Goal: Task Accomplishment & Management: Use online tool/utility

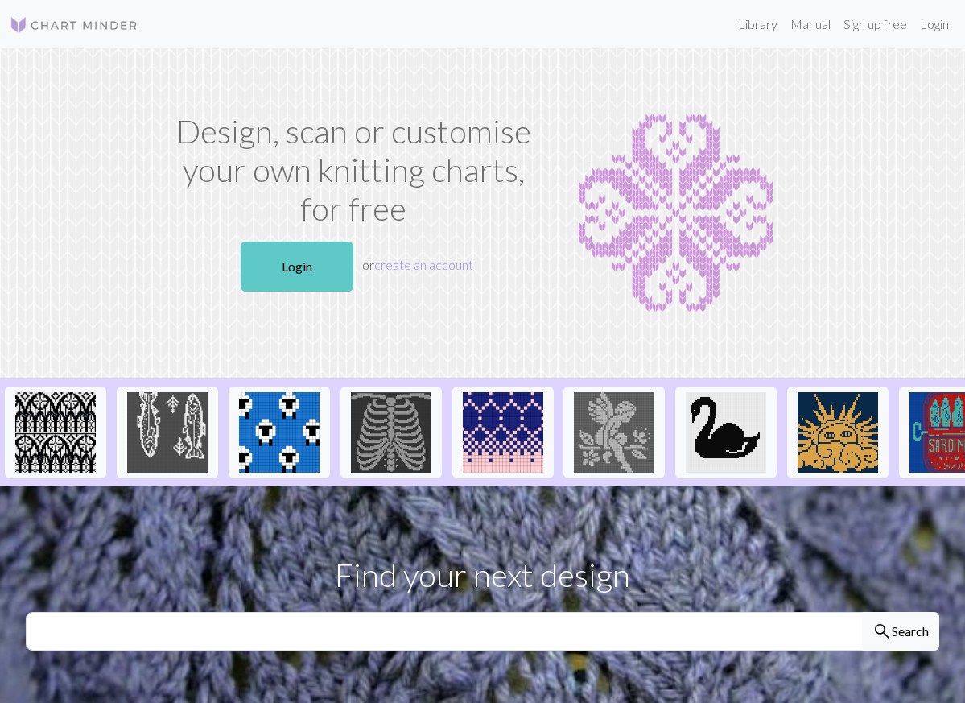
click at [319, 268] on link "Login" at bounding box center [297, 266] width 113 height 50
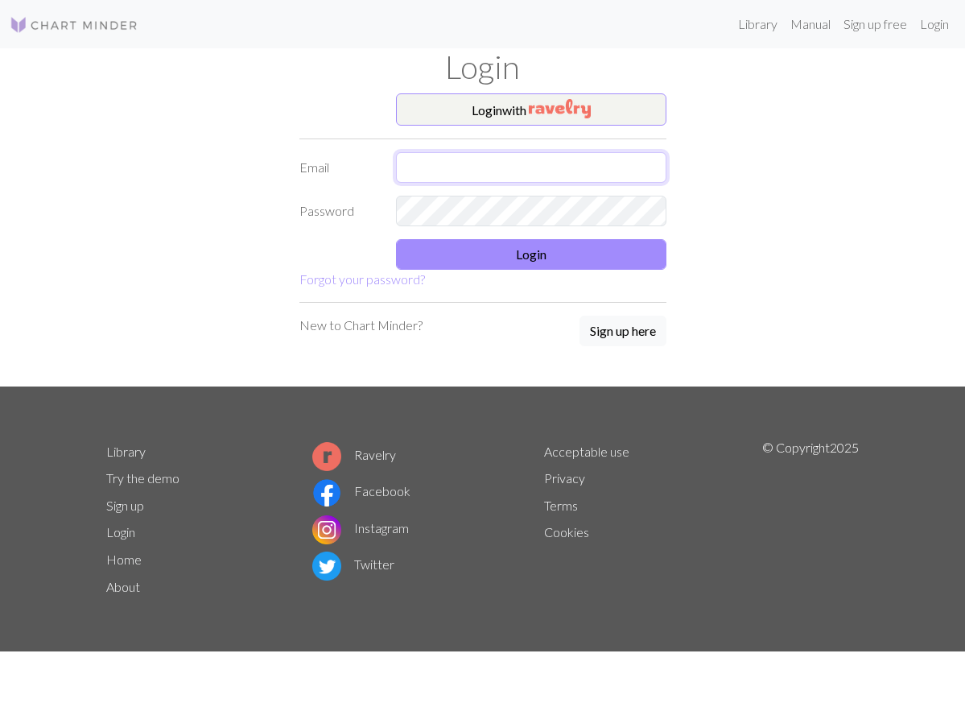
click at [476, 165] on input "text" at bounding box center [531, 167] width 270 height 31
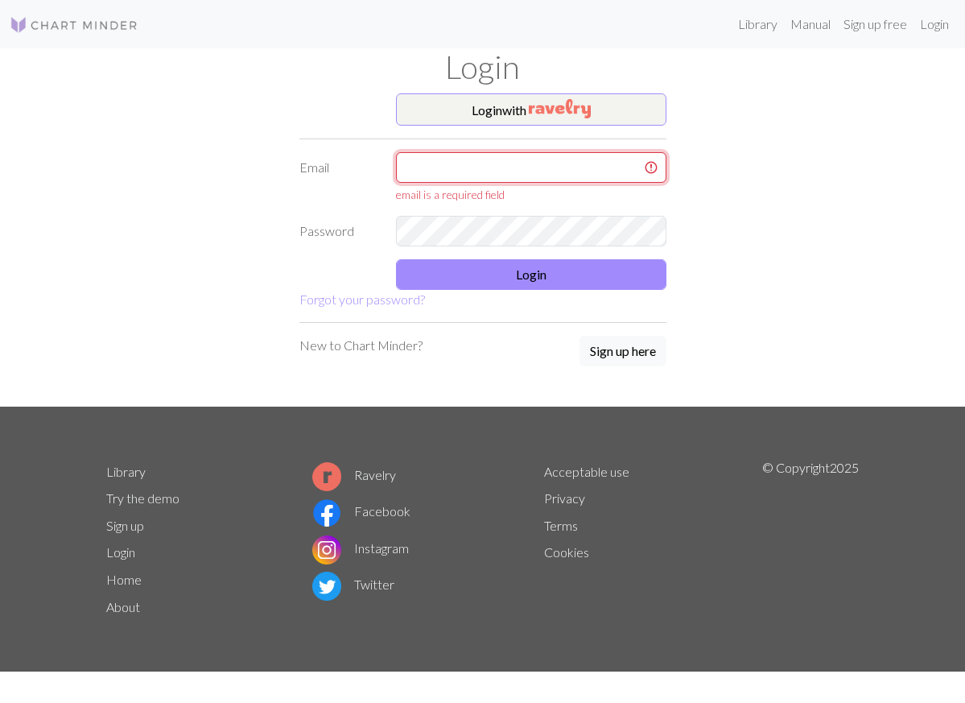
type input "[EMAIL_ADDRESS][DOMAIN_NAME]"
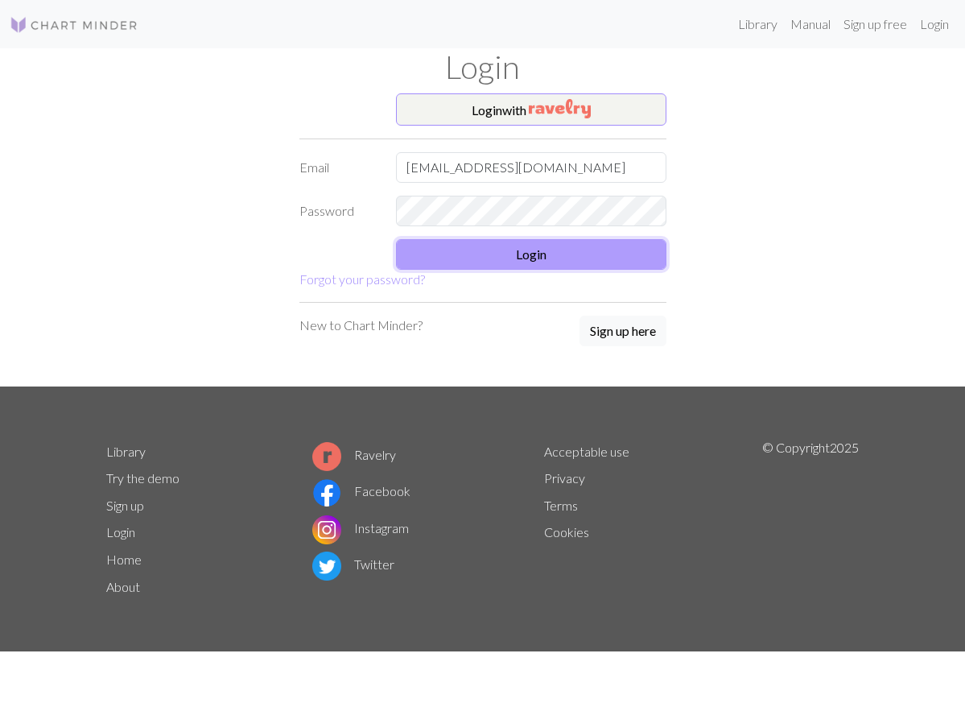
click at [562, 250] on button "Login" at bounding box center [531, 254] width 270 height 31
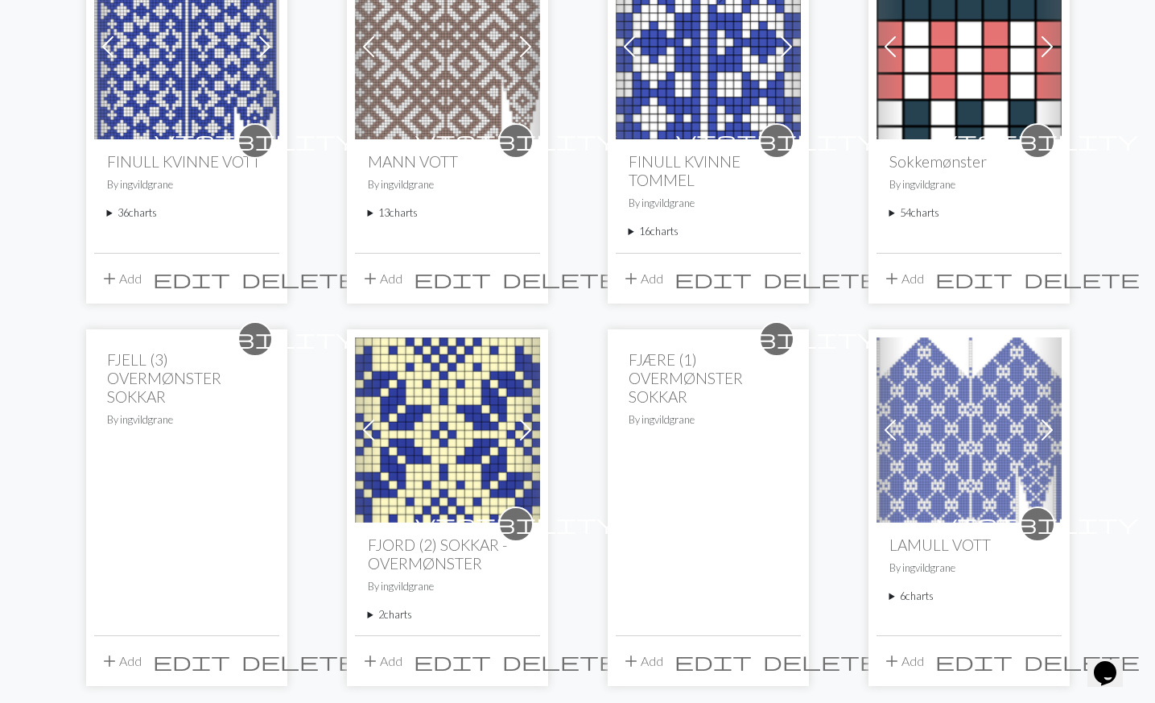
scroll to position [270, 0]
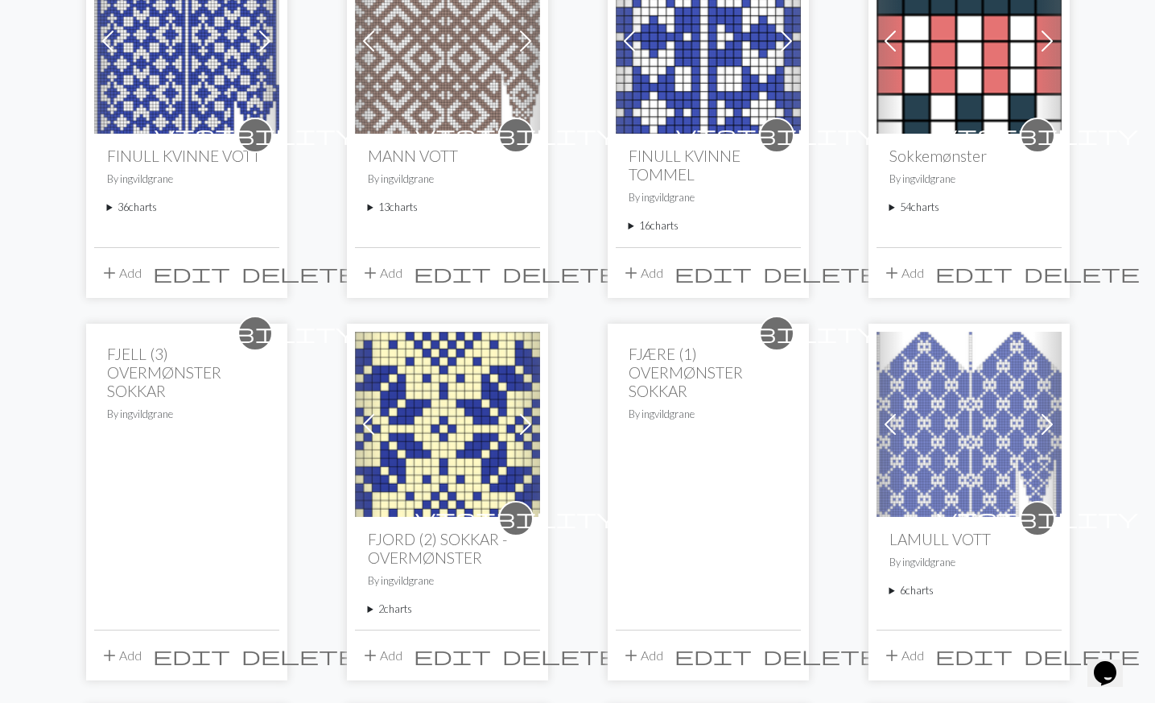
click at [130, 206] on summary "36 charts" at bounding box center [186, 207] width 159 height 15
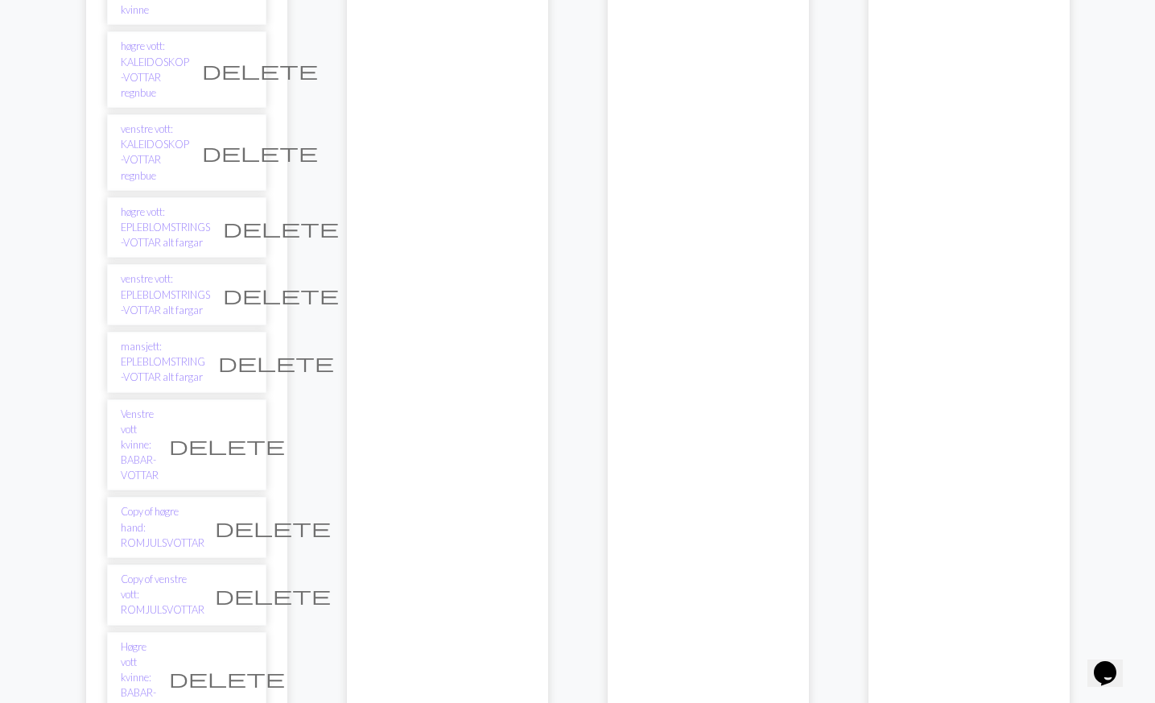
scroll to position [2034, 0]
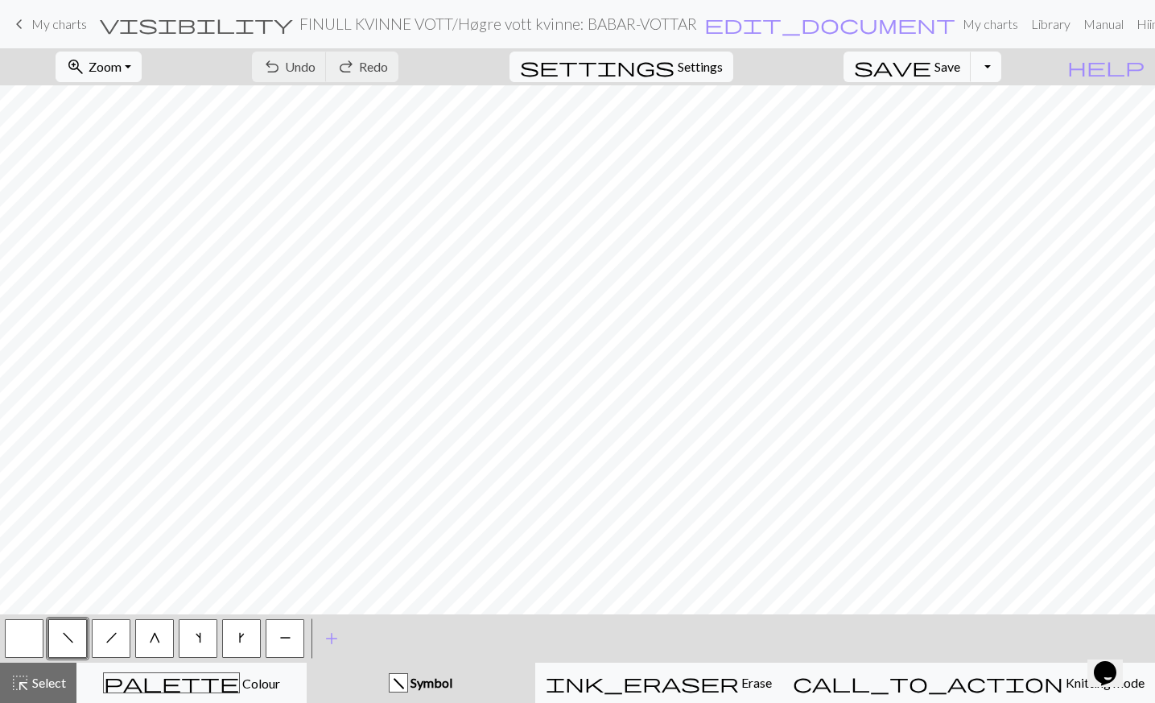
click at [964, 69] on button "Toggle Dropdown" at bounding box center [985, 67] width 31 height 31
click at [964, 105] on button "file_copy Save a copy" at bounding box center [868, 102] width 266 height 26
click at [591, 24] on h2 "FINULL KVINNE VOTT / Copy of Høgre vott kvinne: BABAR-VOTTAR" at bounding box center [525, 23] width 453 height 19
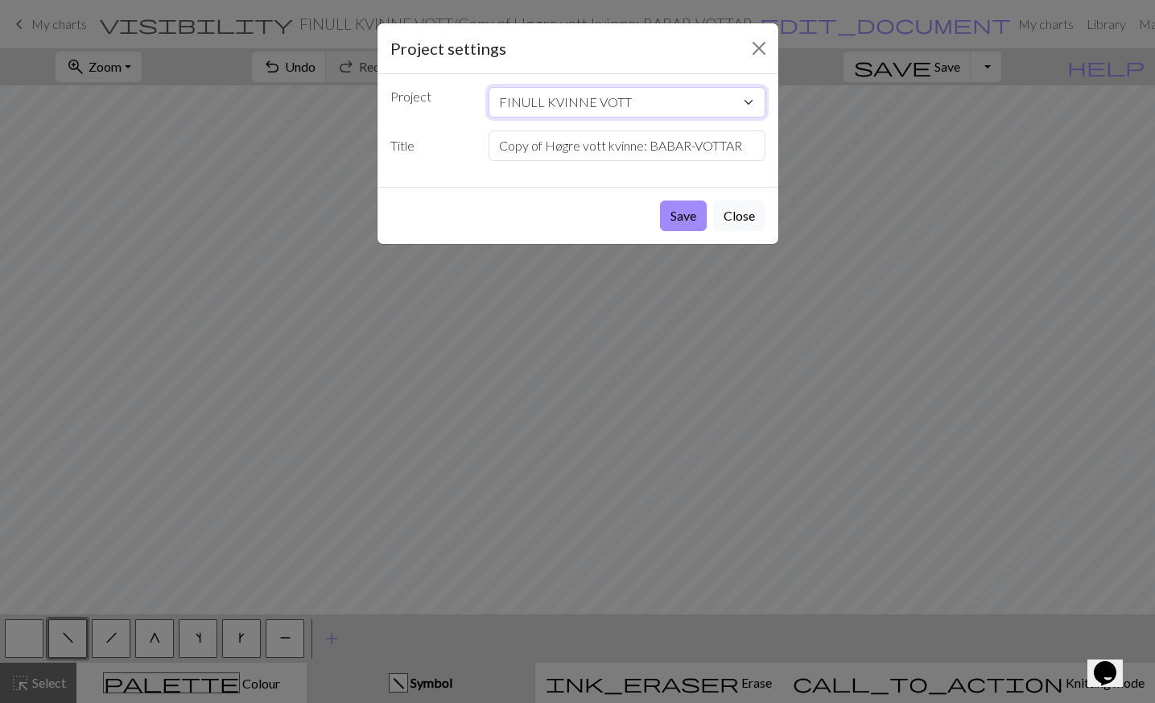
click at [652, 106] on select "FINULL KVINNE VOTT MANN VOTT FINULL KVINNE [PERSON_NAME] FJELL (3) OVERMØNSTER …" at bounding box center [626, 102] width 277 height 31
select select "67f2b6a390d25744b608d9a3"
click at [488, 87] on select "FINULL KVINNE VOTT MANN VOTT FINULL KVINNE [PERSON_NAME] FJELL (3) OVERMØNSTER …" at bounding box center [626, 102] width 277 height 31
drag, startPoint x: 741, startPoint y: 149, endPoint x: 461, endPoint y: 139, distance: 280.2
click at [461, 139] on div "Title Copy of Høgre vott kvinne: BABAR-VOTTAR" at bounding box center [578, 145] width 394 height 31
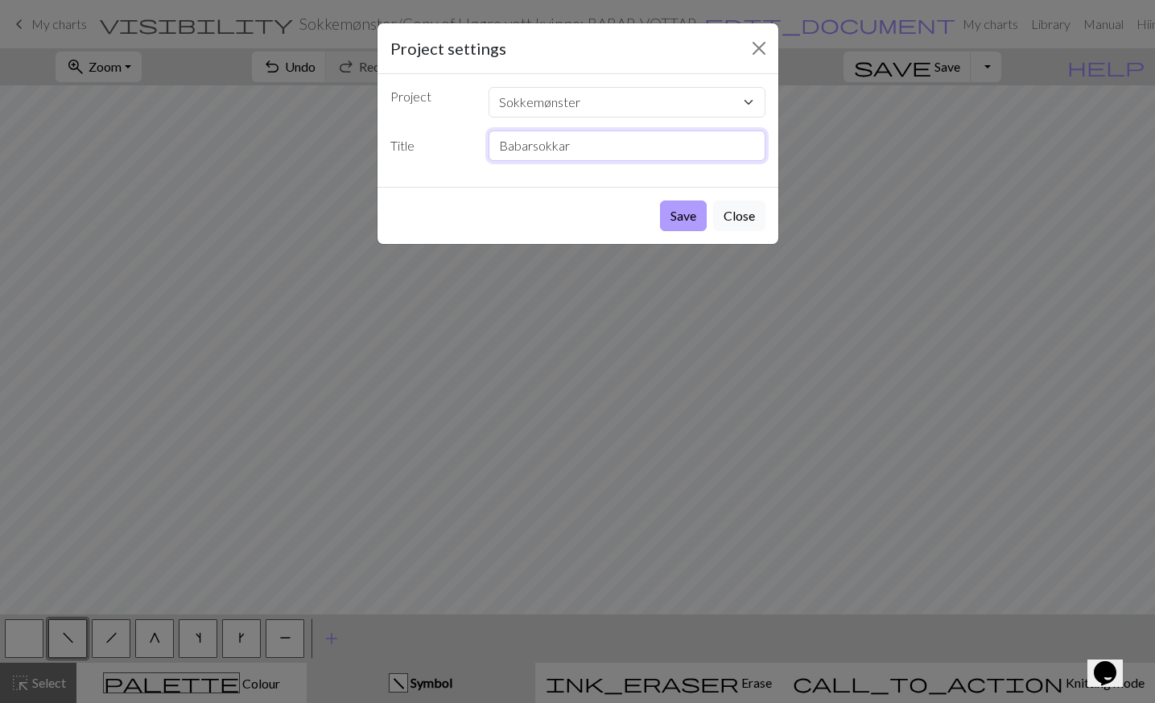
type input "Babarsokkar"
click at [674, 219] on button "Save" at bounding box center [683, 215] width 47 height 31
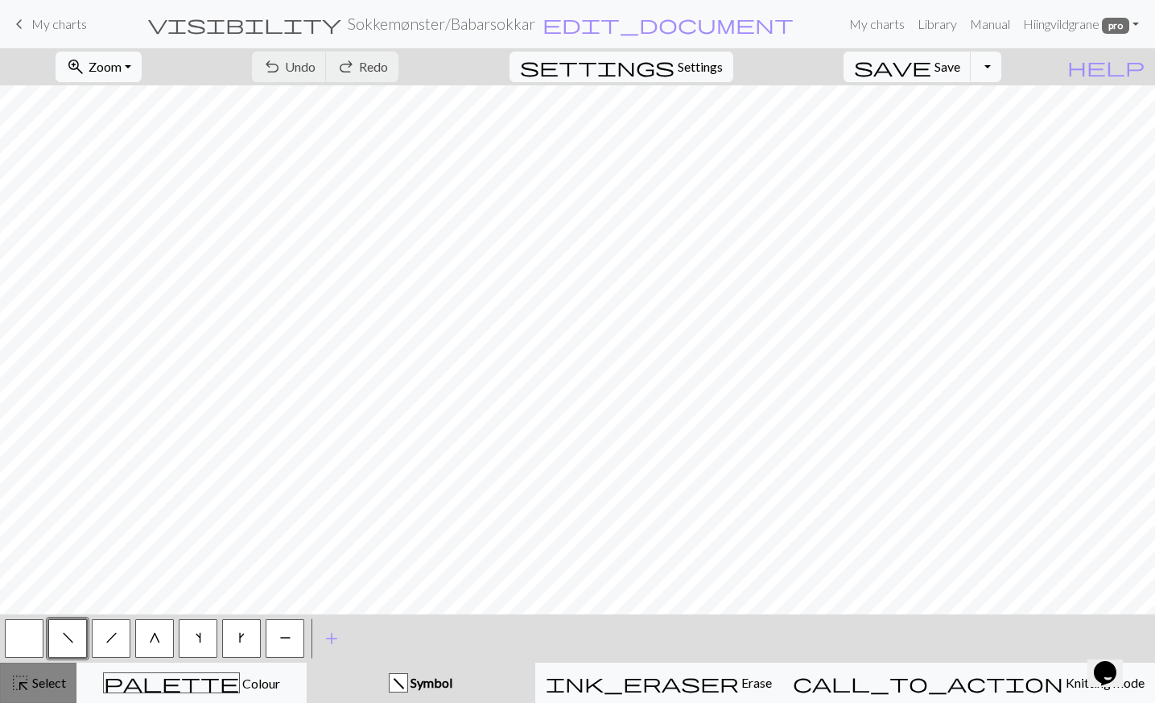
click at [56, 680] on span "Select" at bounding box center [48, 681] width 36 height 15
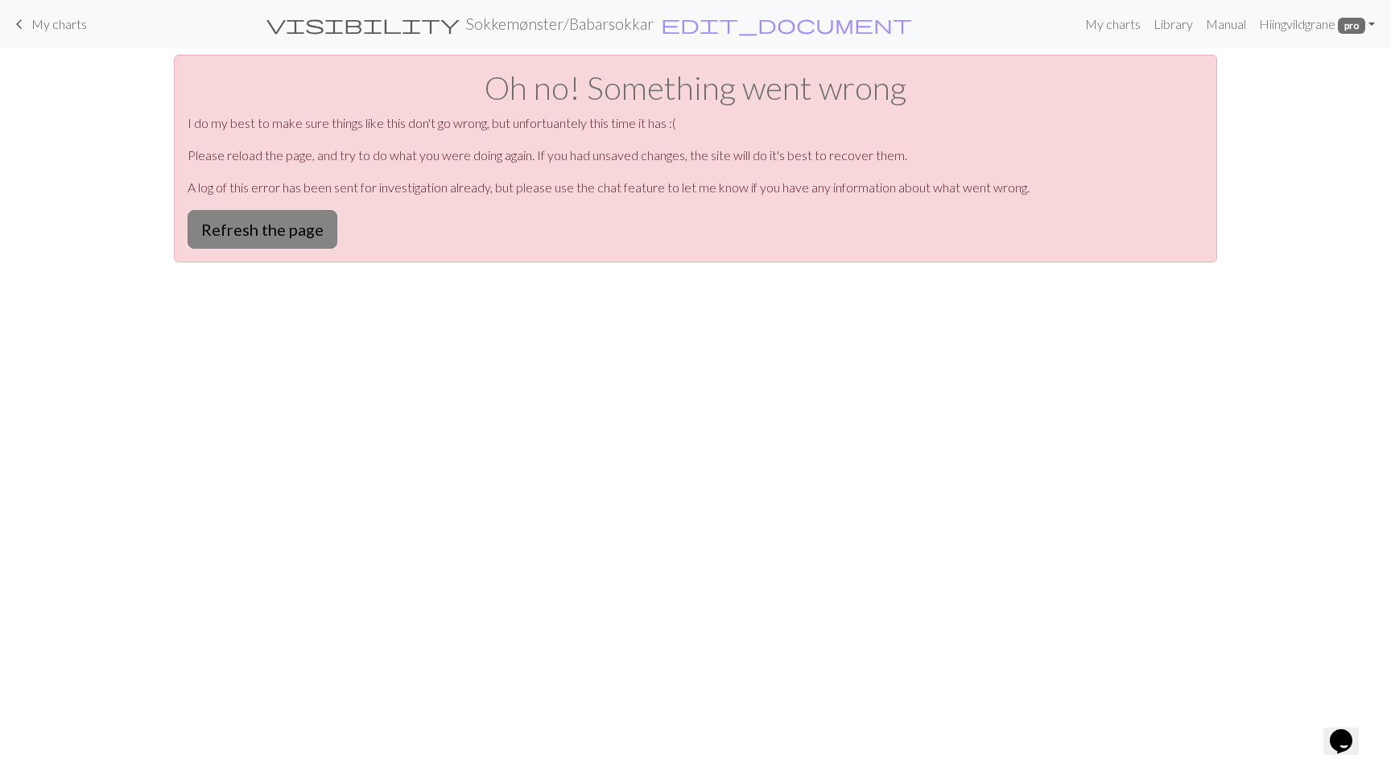
click at [312, 220] on button "Refresh the page" at bounding box center [262, 229] width 150 height 39
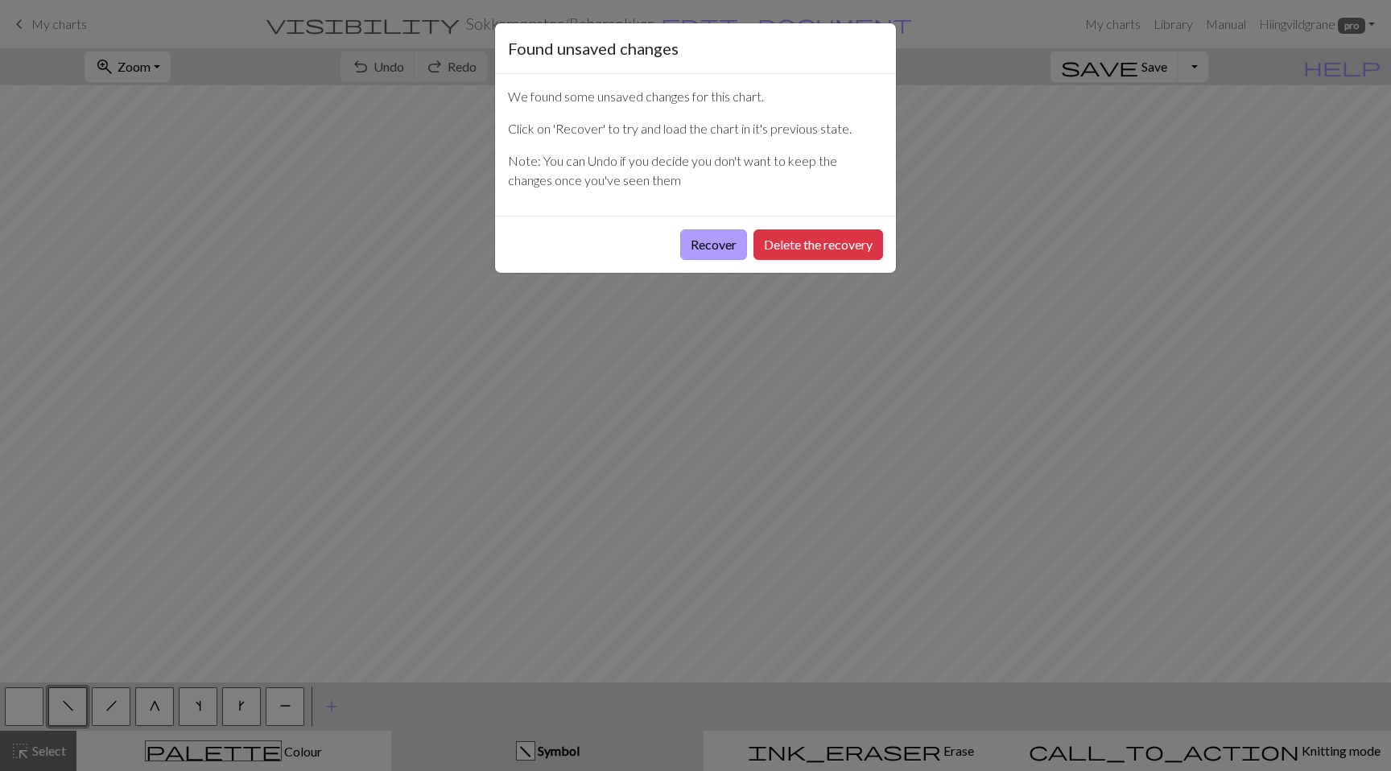
click at [710, 237] on button "Recover" at bounding box center [713, 244] width 67 height 31
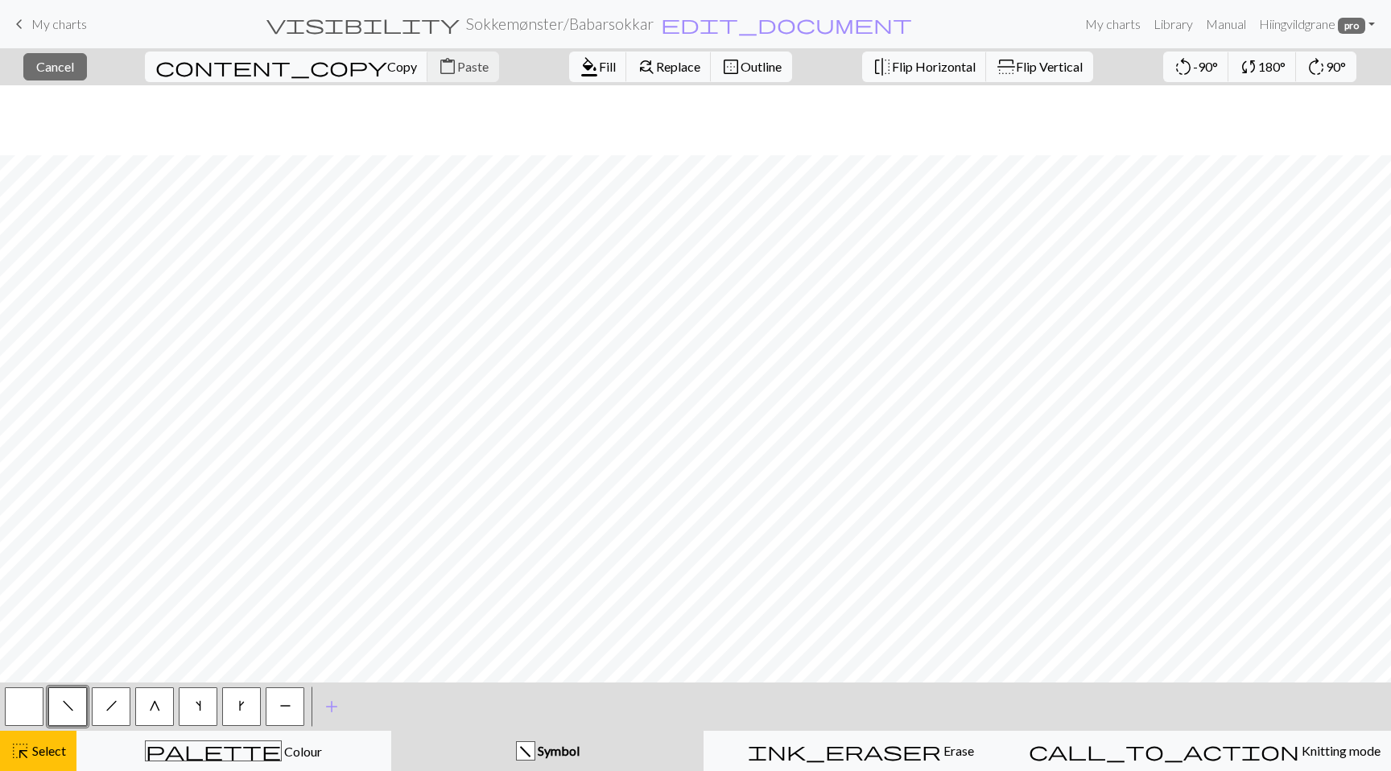
scroll to position [393, 0]
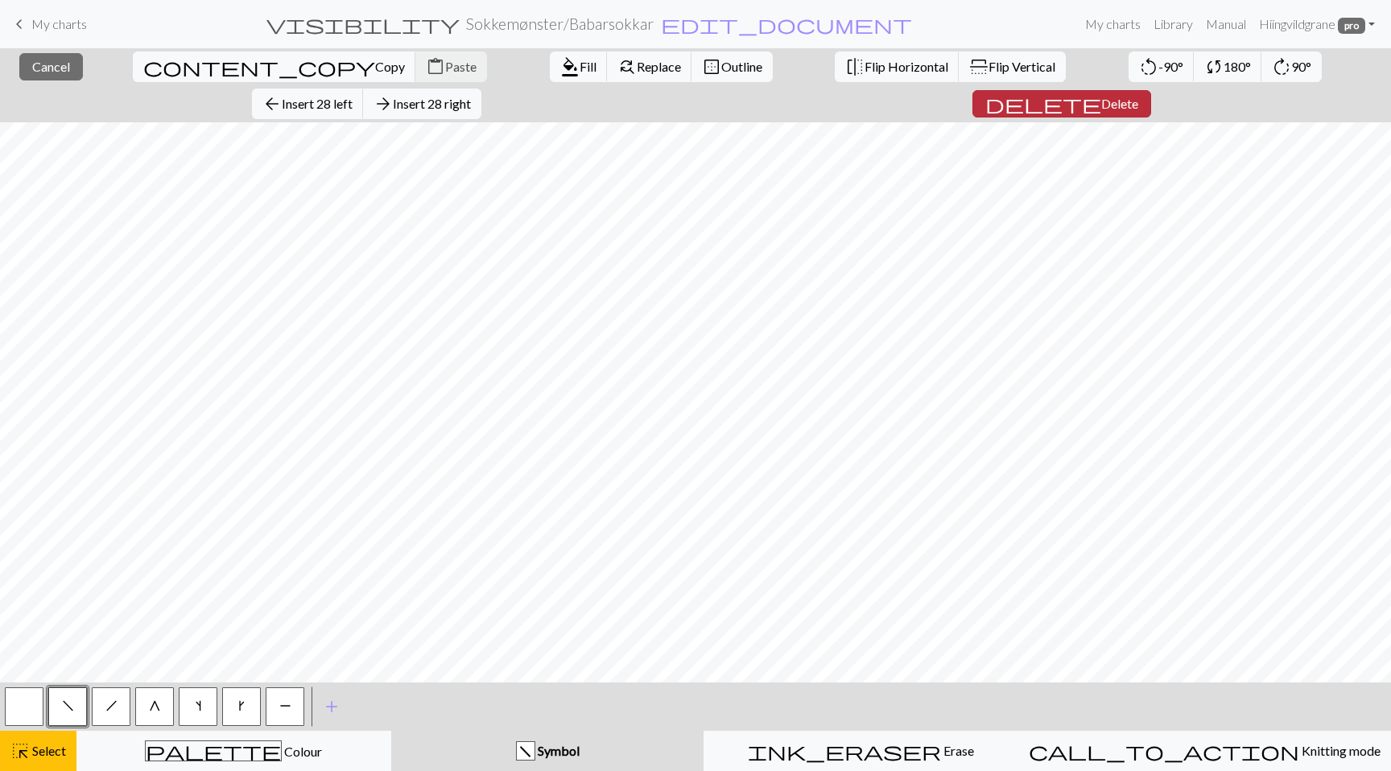
click at [1138, 96] on span "Delete" at bounding box center [1119, 103] width 37 height 15
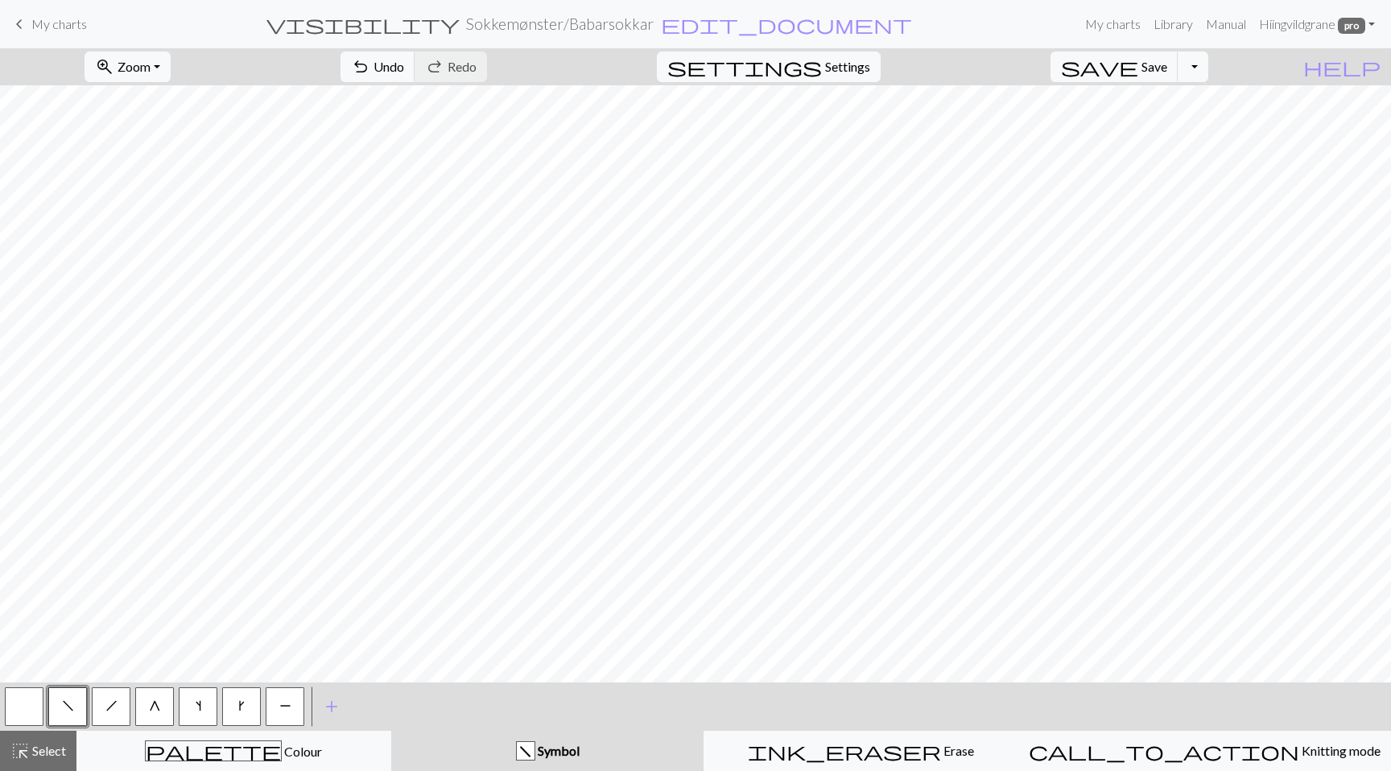
scroll to position [0, 0]
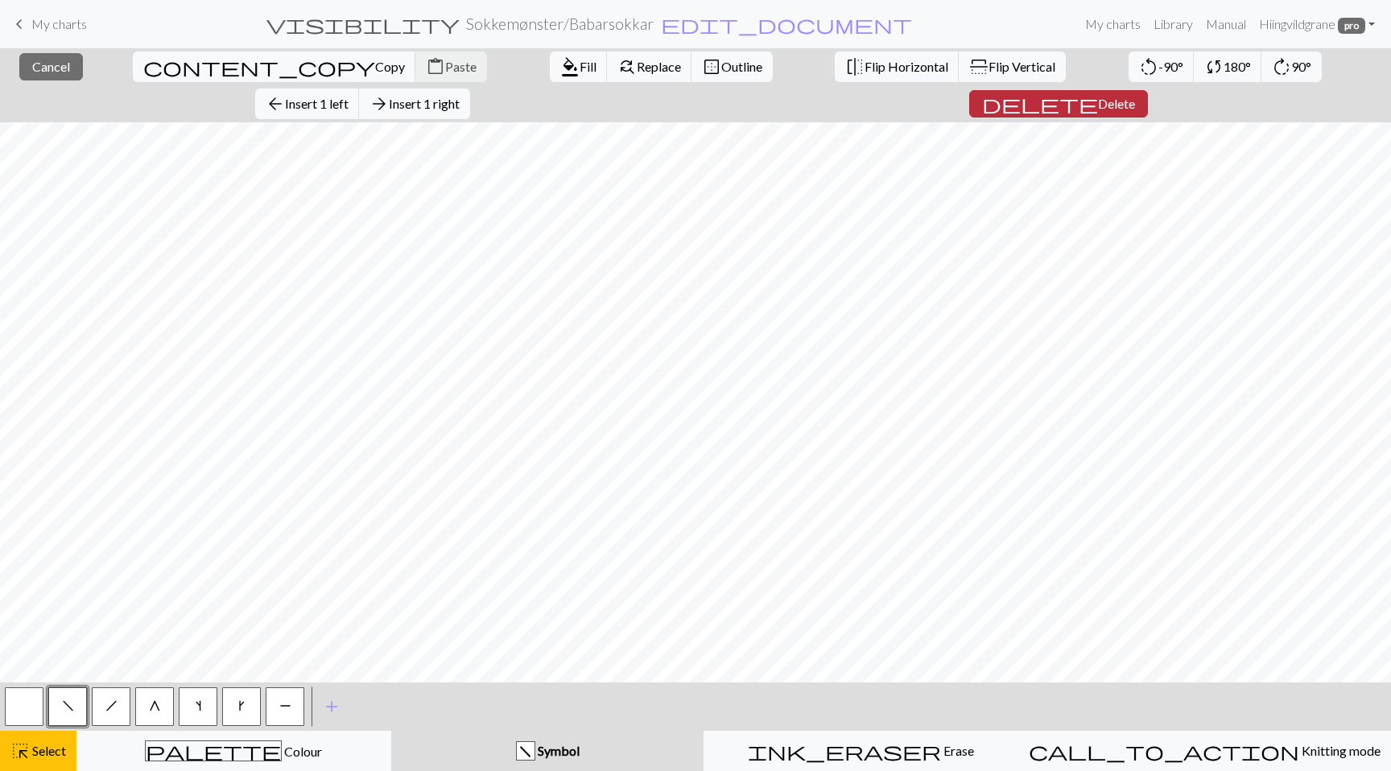
click at [1135, 96] on span "Delete" at bounding box center [1116, 103] width 37 height 15
click at [1144, 96] on span "Delete" at bounding box center [1125, 103] width 37 height 15
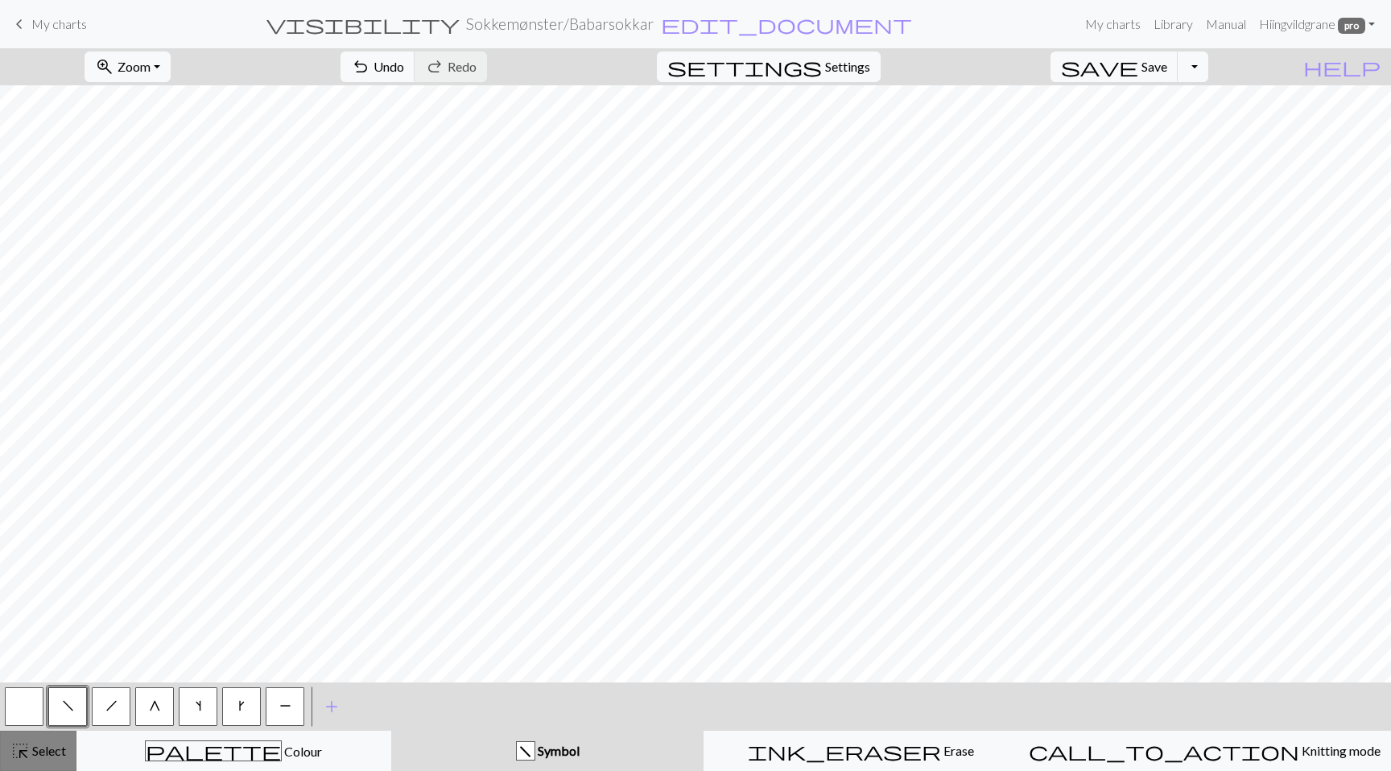
click at [50, 752] on span "Select" at bounding box center [48, 750] width 36 height 15
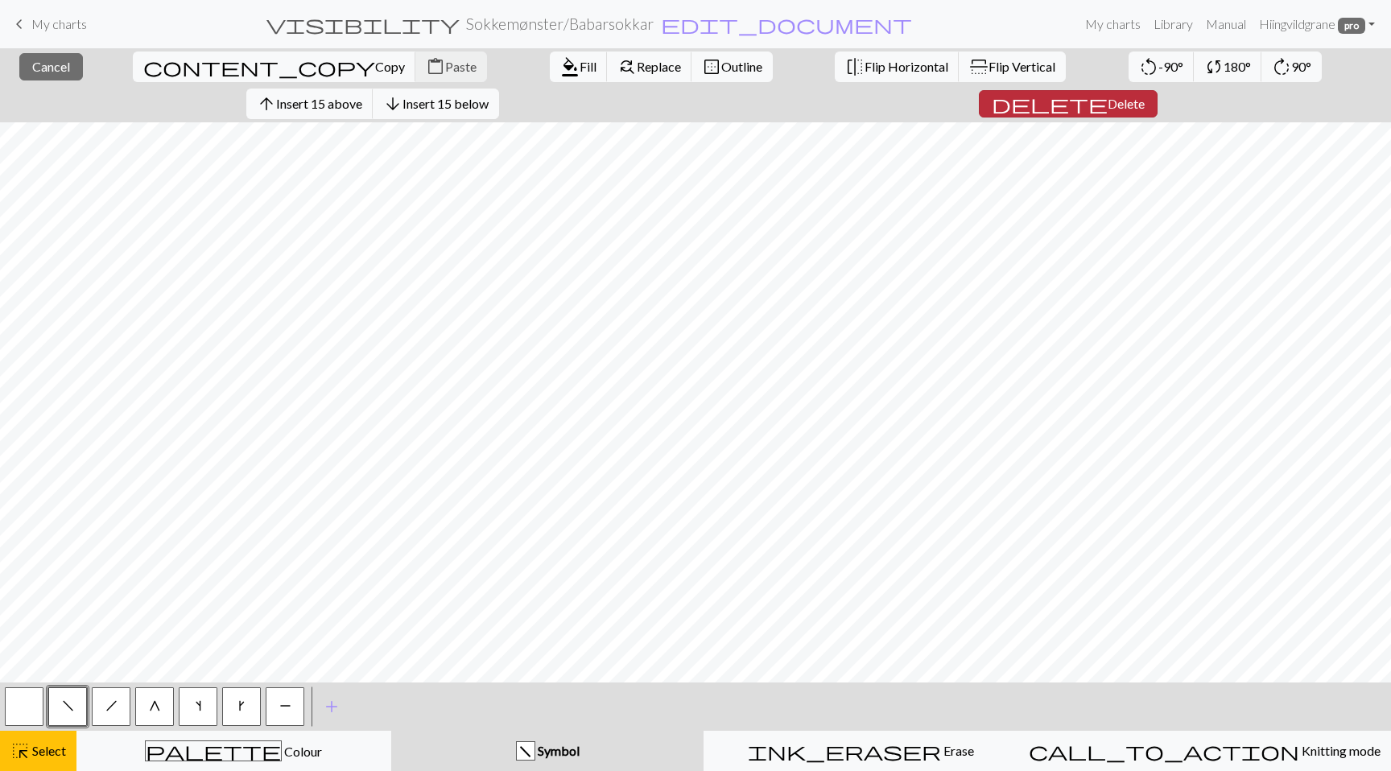
click at [1157, 90] on button "delete Delete" at bounding box center [1068, 103] width 179 height 27
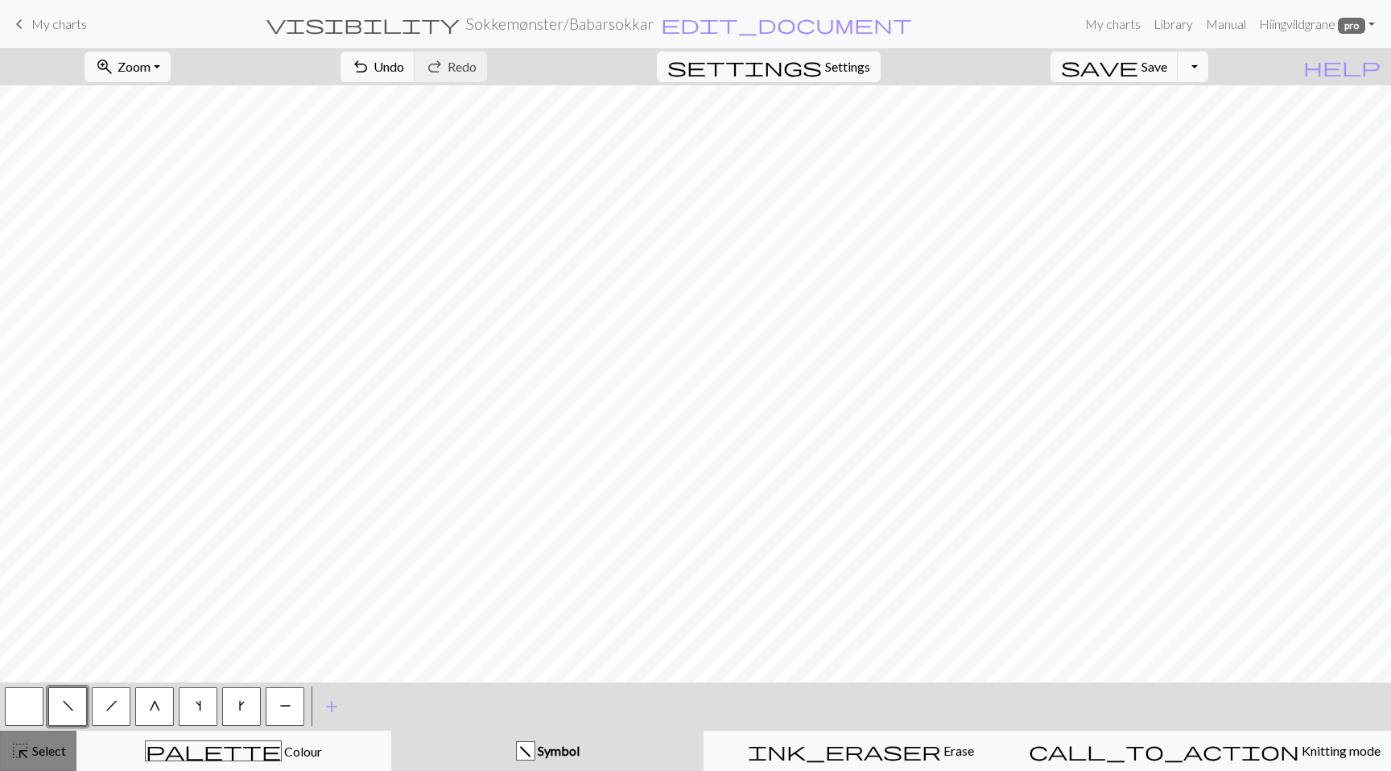
click at [27, 769] on button "highlight_alt Select Select" at bounding box center [38, 751] width 76 height 40
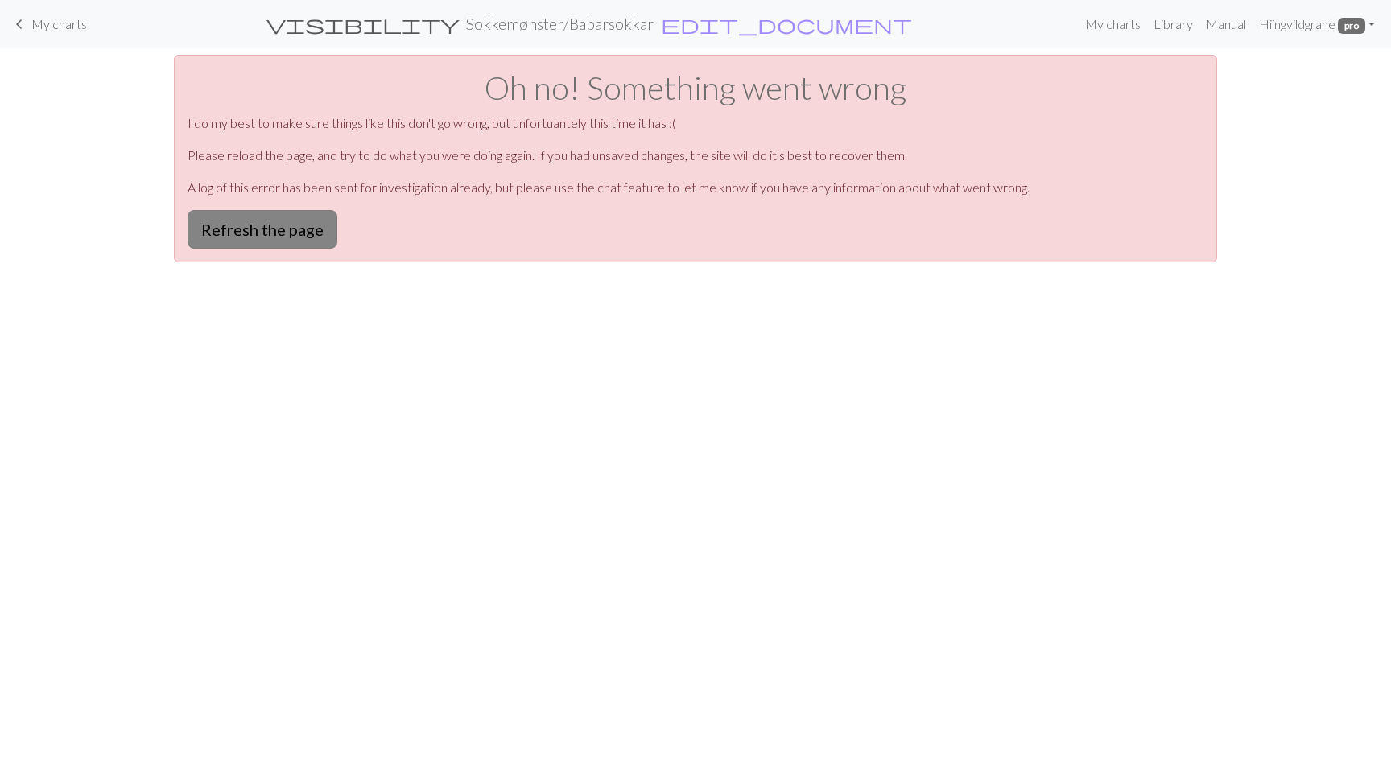
click at [303, 232] on button "Refresh the page" at bounding box center [262, 229] width 150 height 39
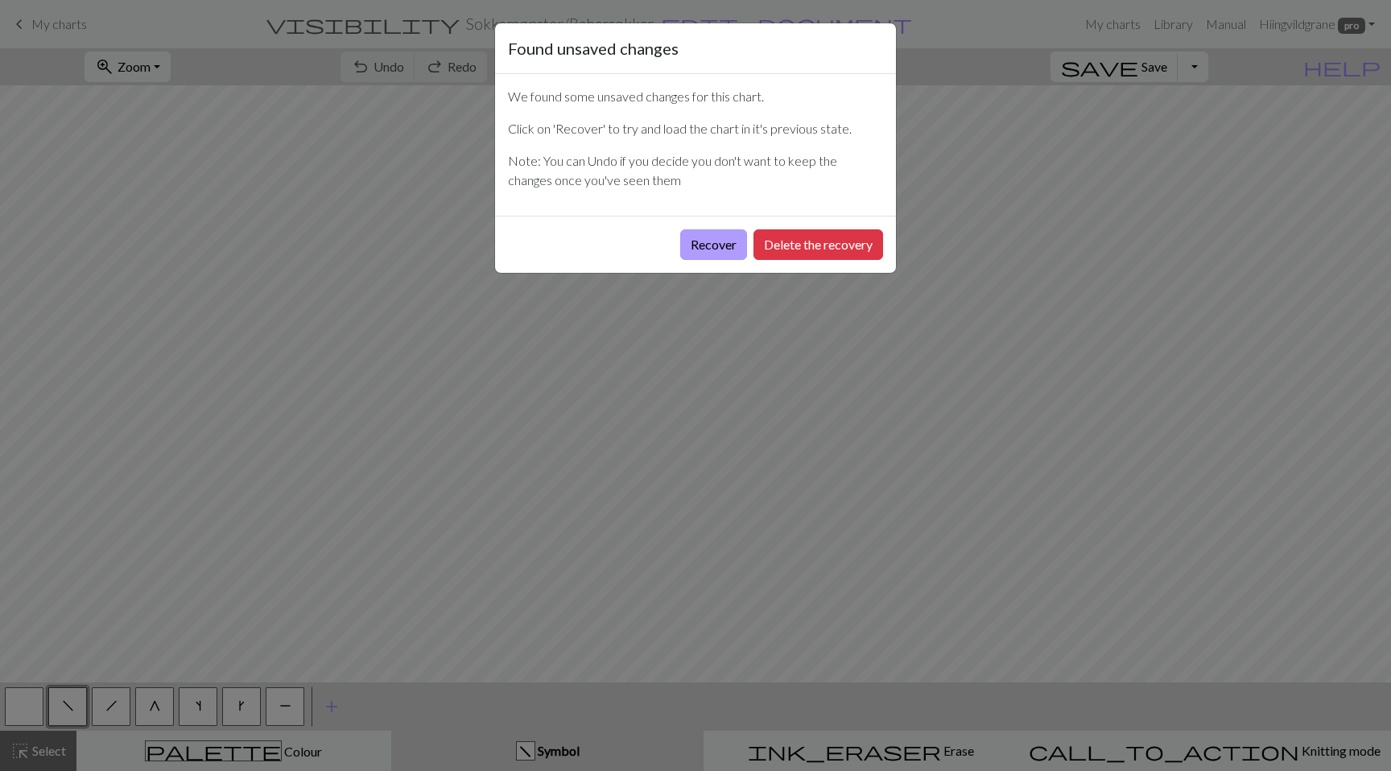
click at [718, 235] on button "Recover" at bounding box center [713, 244] width 67 height 31
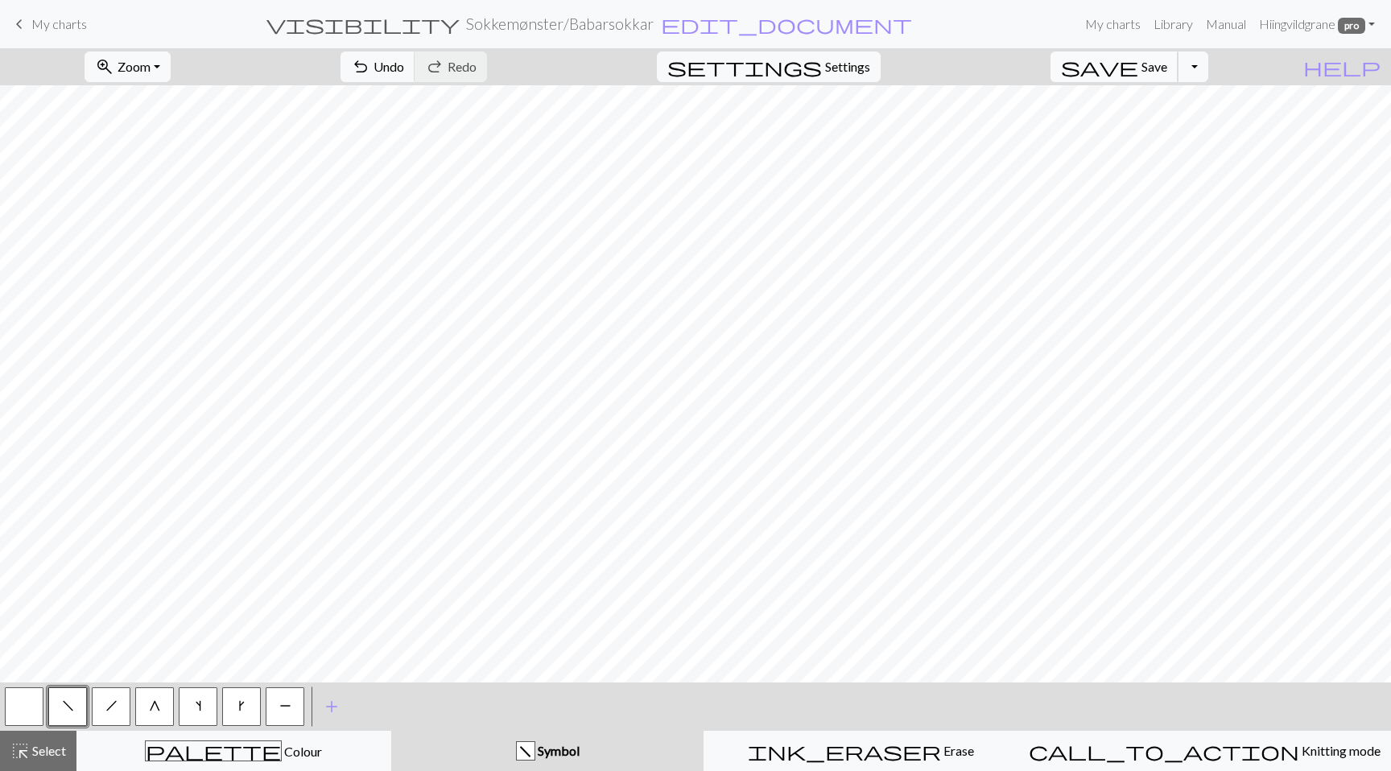
click at [1138, 68] on span "save" at bounding box center [1099, 67] width 77 height 23
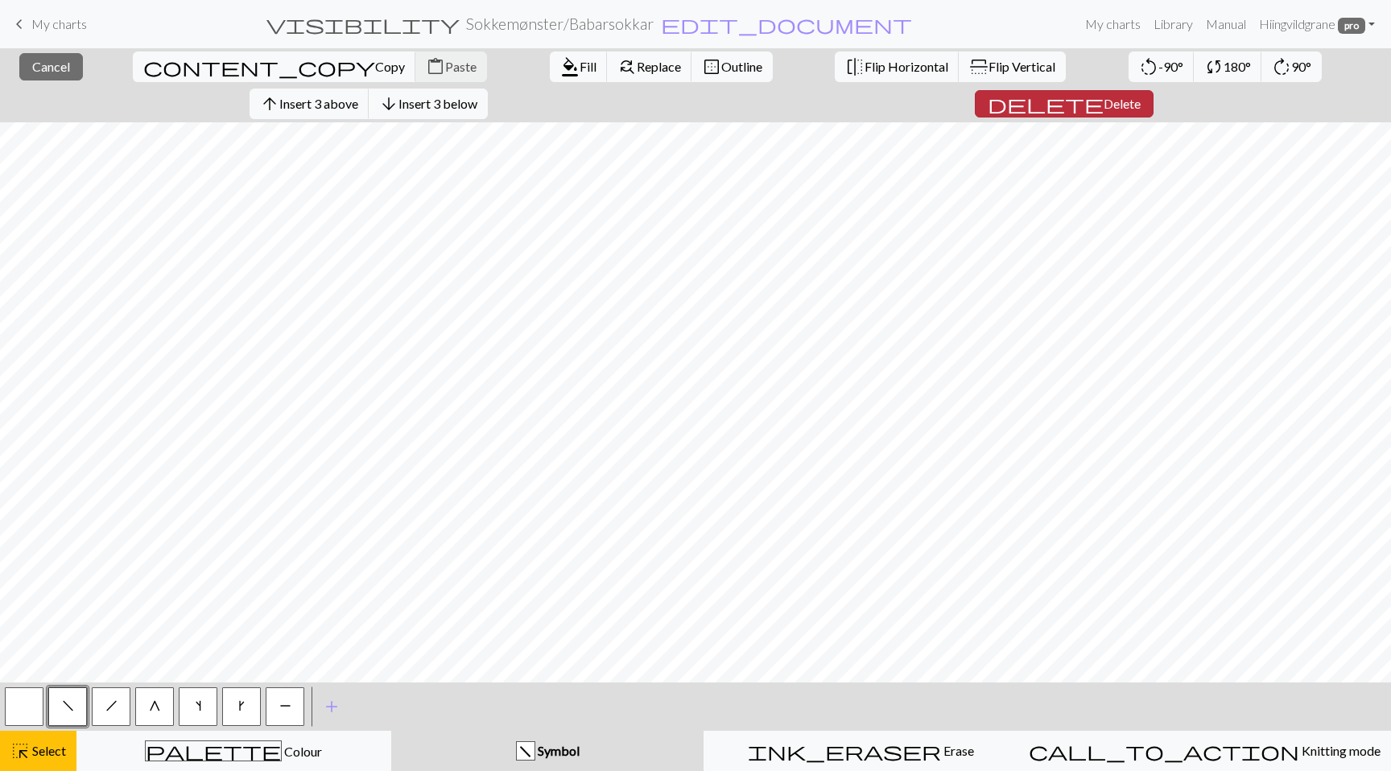
click at [1140, 96] on span "Delete" at bounding box center [1121, 103] width 37 height 15
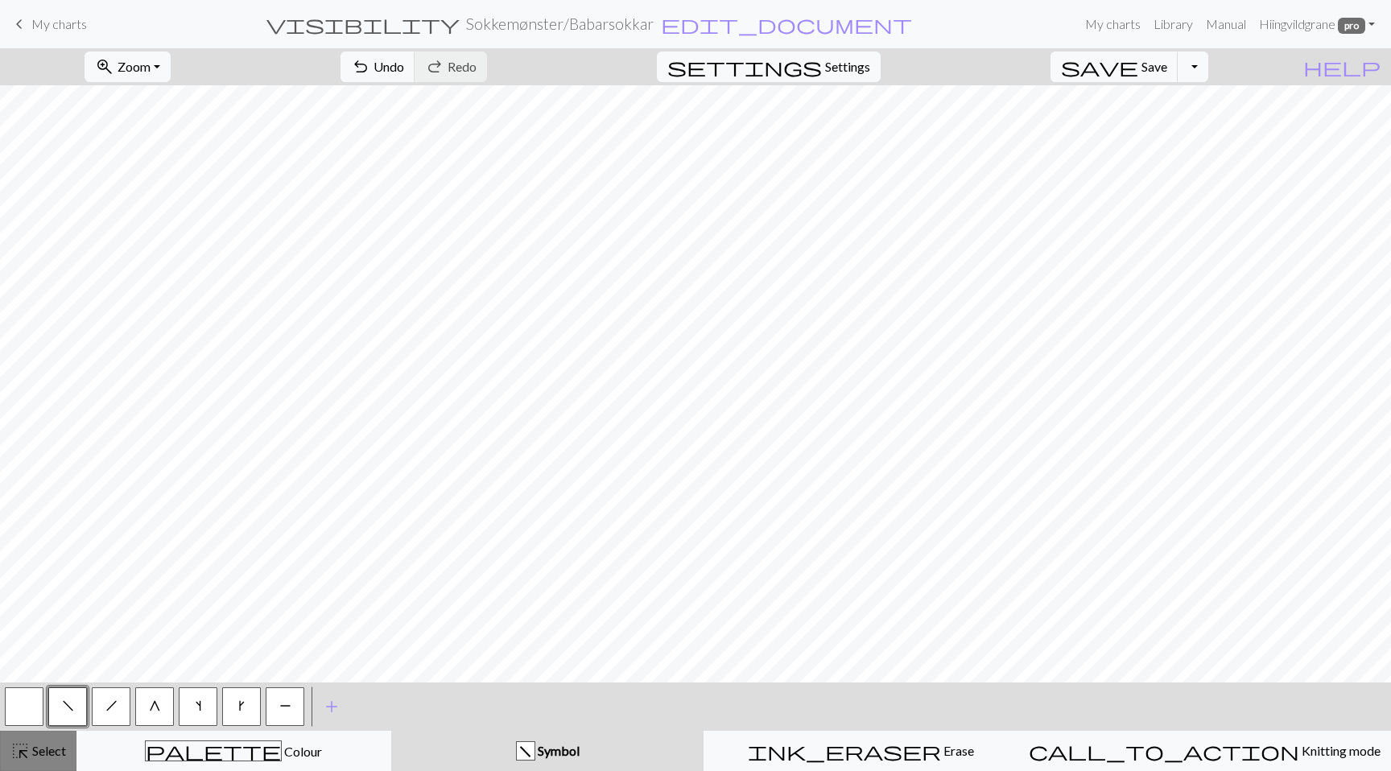
click at [32, 752] on span "Select" at bounding box center [48, 750] width 36 height 15
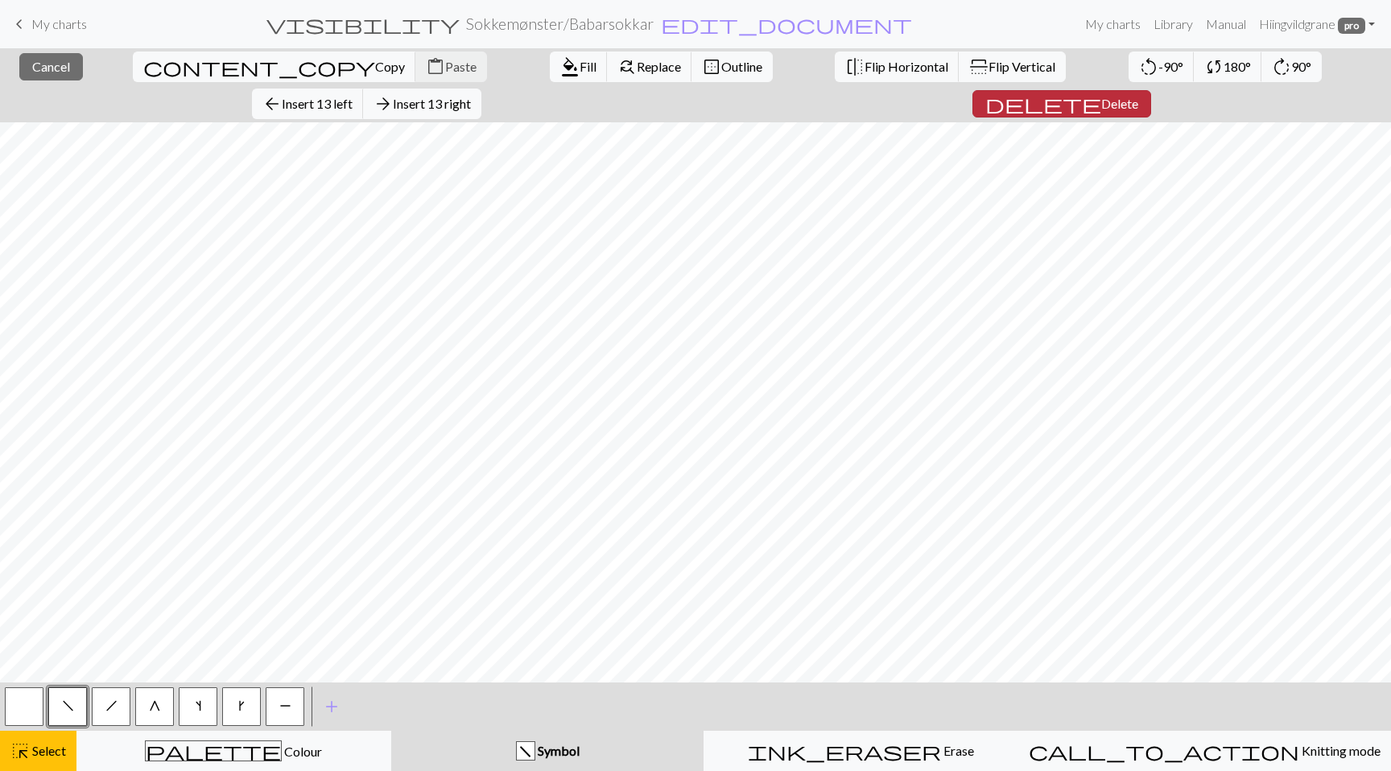
click at [1138, 96] on span "Delete" at bounding box center [1119, 103] width 37 height 15
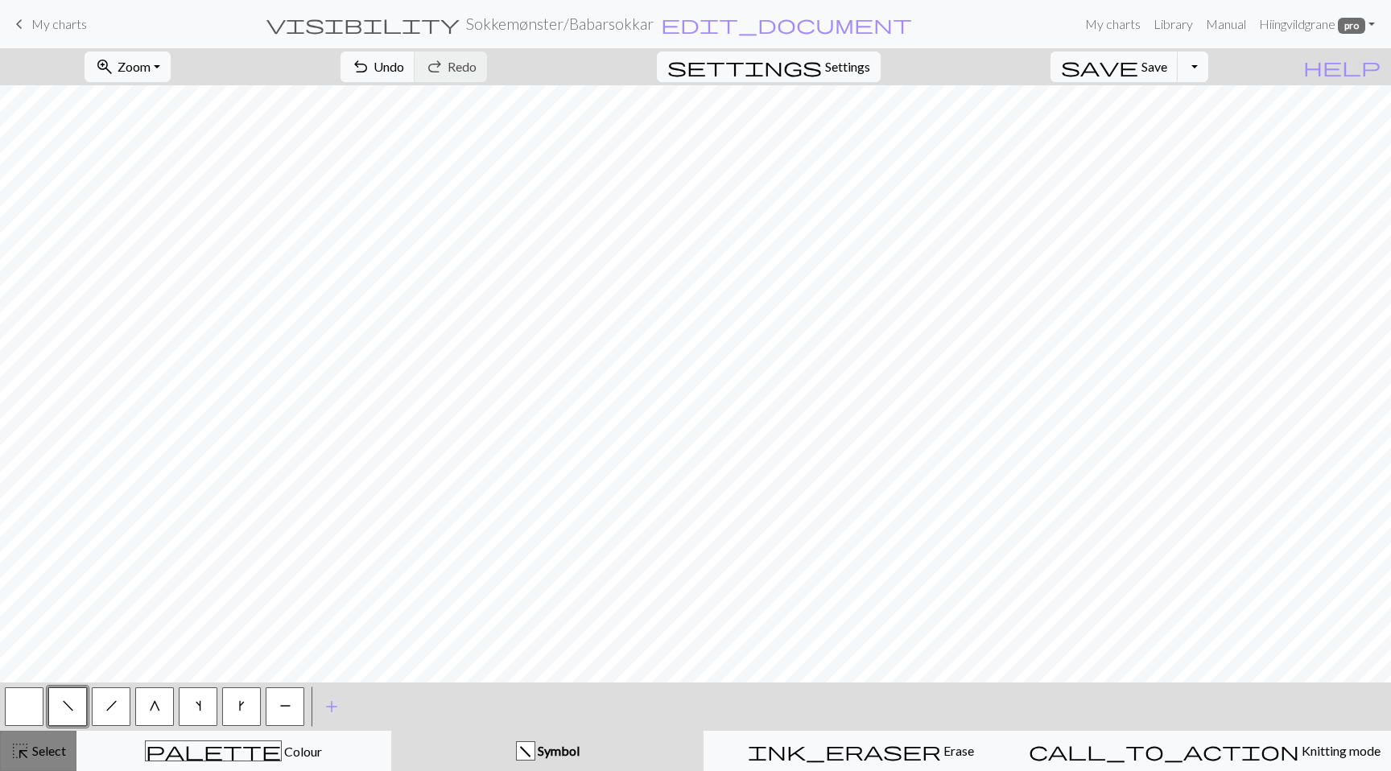
click at [52, 756] on span "Select" at bounding box center [48, 750] width 36 height 15
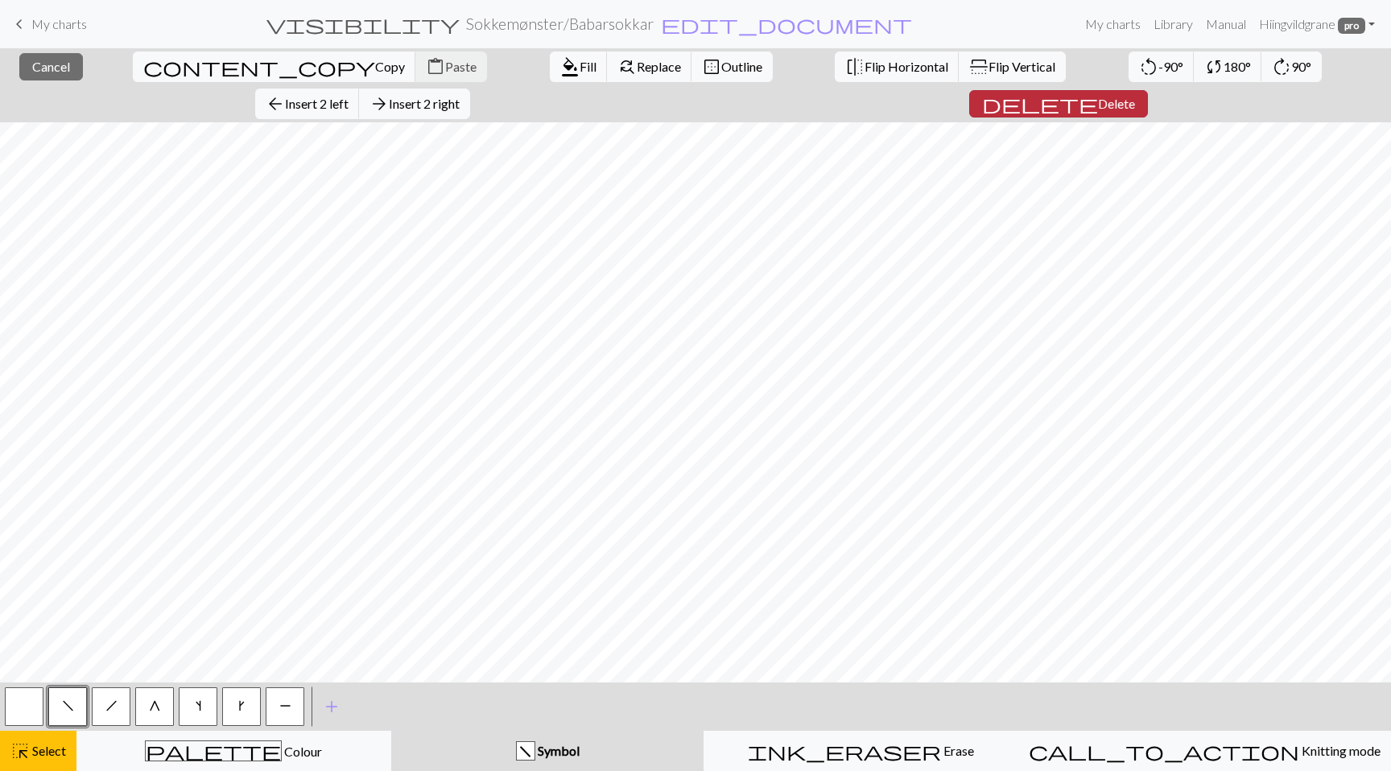
click at [1147, 90] on button "delete Delete" at bounding box center [1058, 103] width 179 height 27
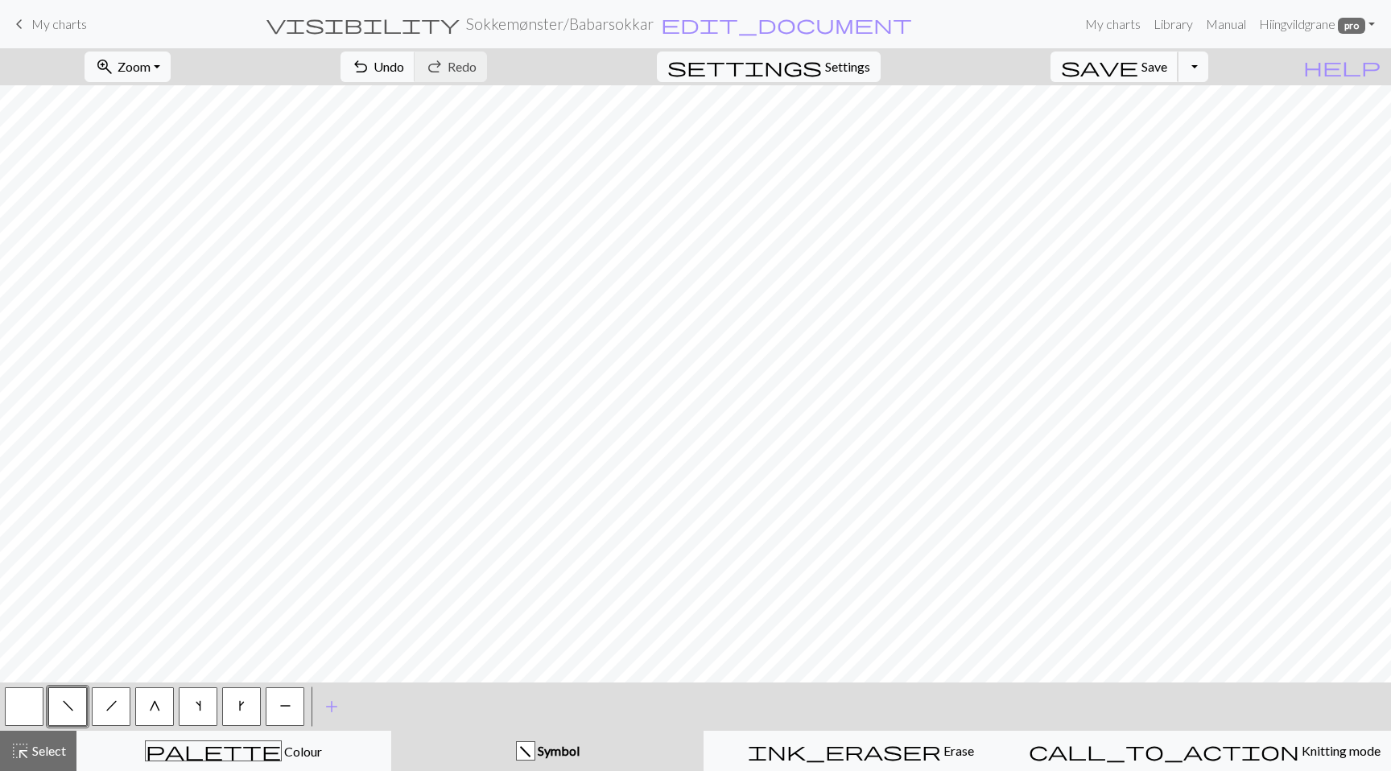
click at [1167, 63] on span "Save" at bounding box center [1154, 66] width 26 height 15
click at [34, 760] on div "highlight_alt Select Select" at bounding box center [38, 750] width 56 height 19
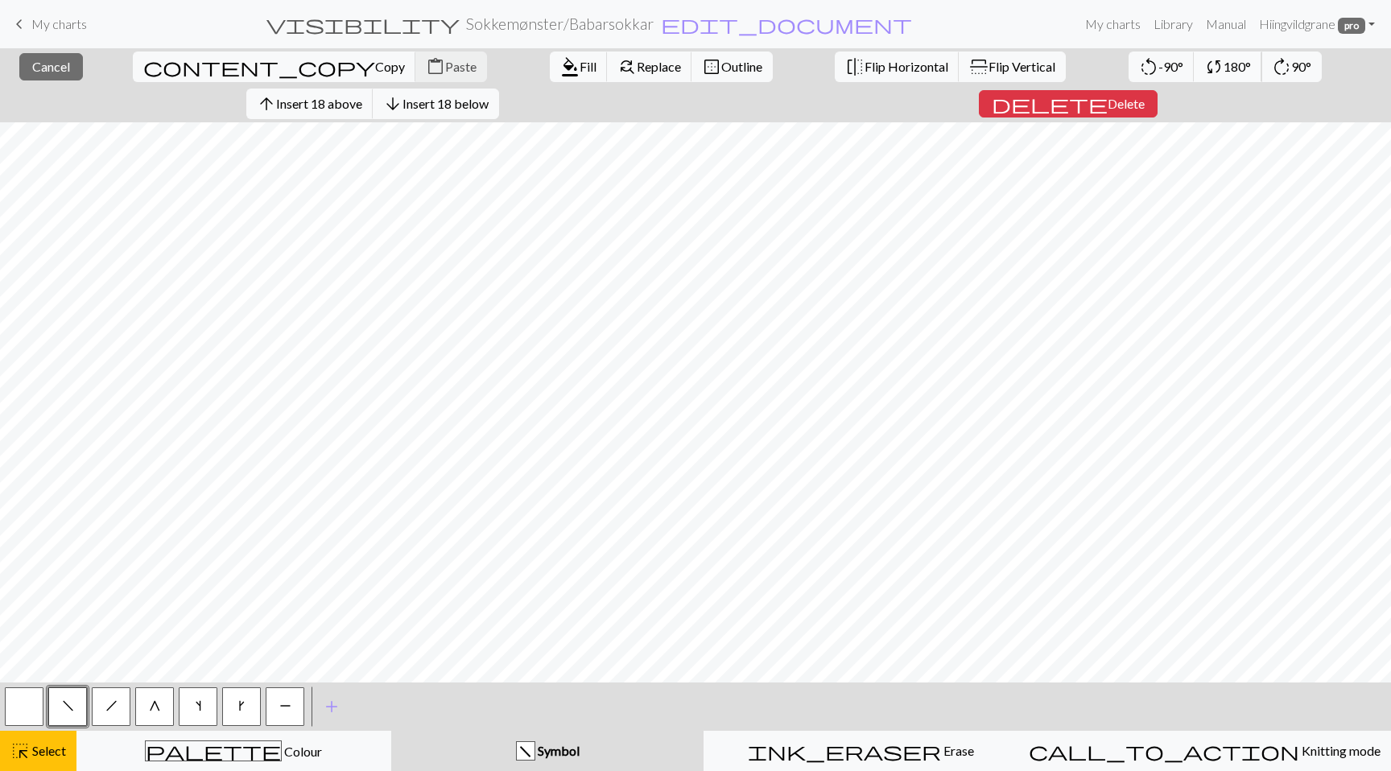
click at [1223, 68] on span "180°" at bounding box center [1236, 66] width 27 height 15
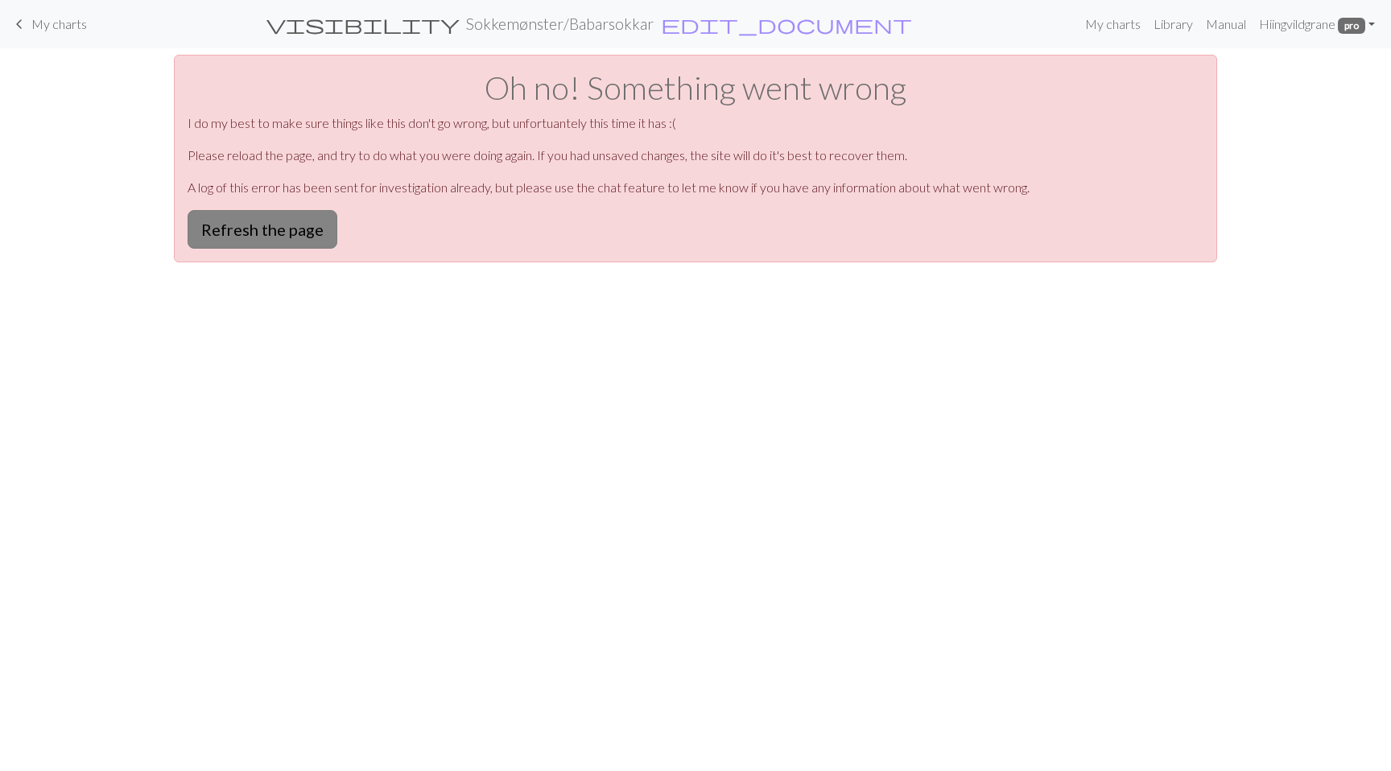
click at [288, 235] on button "Refresh the page" at bounding box center [262, 229] width 150 height 39
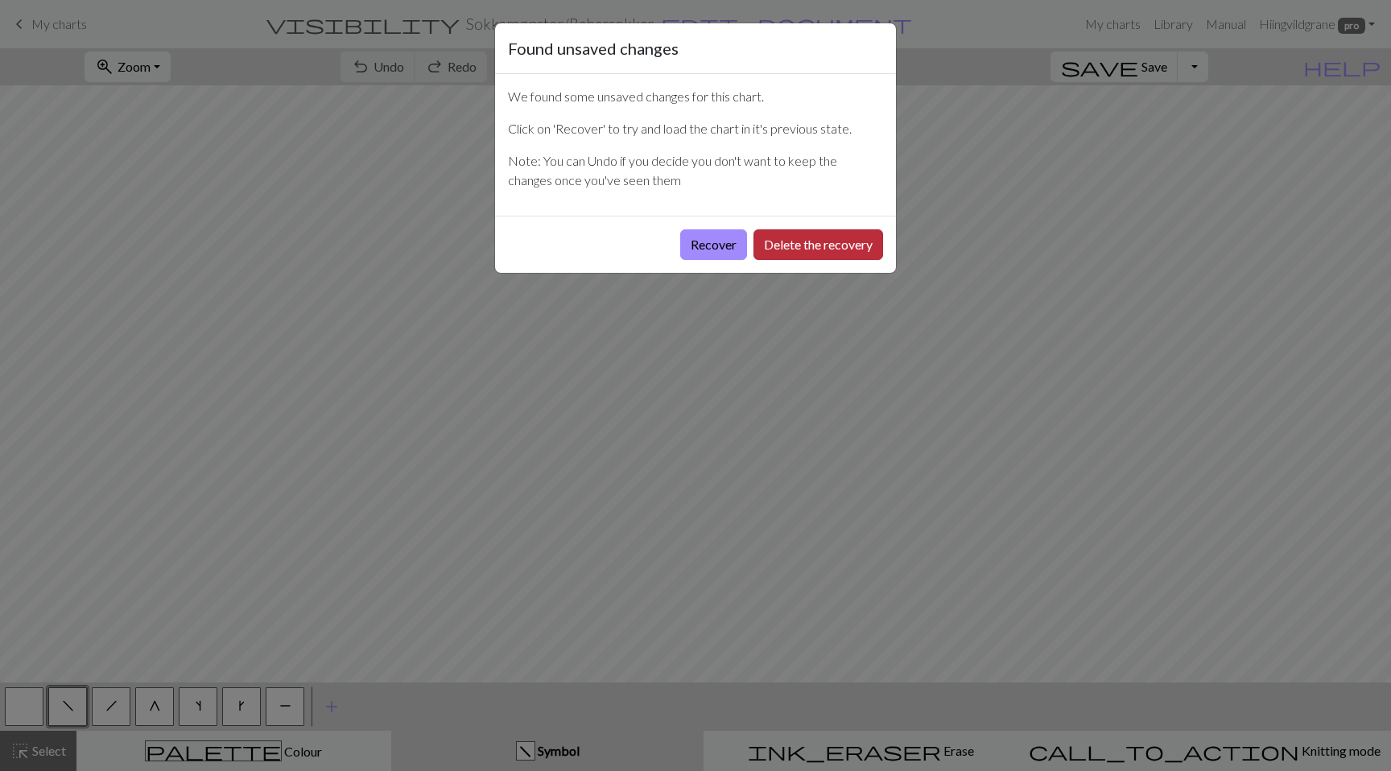
click at [863, 240] on button "Delete the recovery" at bounding box center [818, 244] width 130 height 31
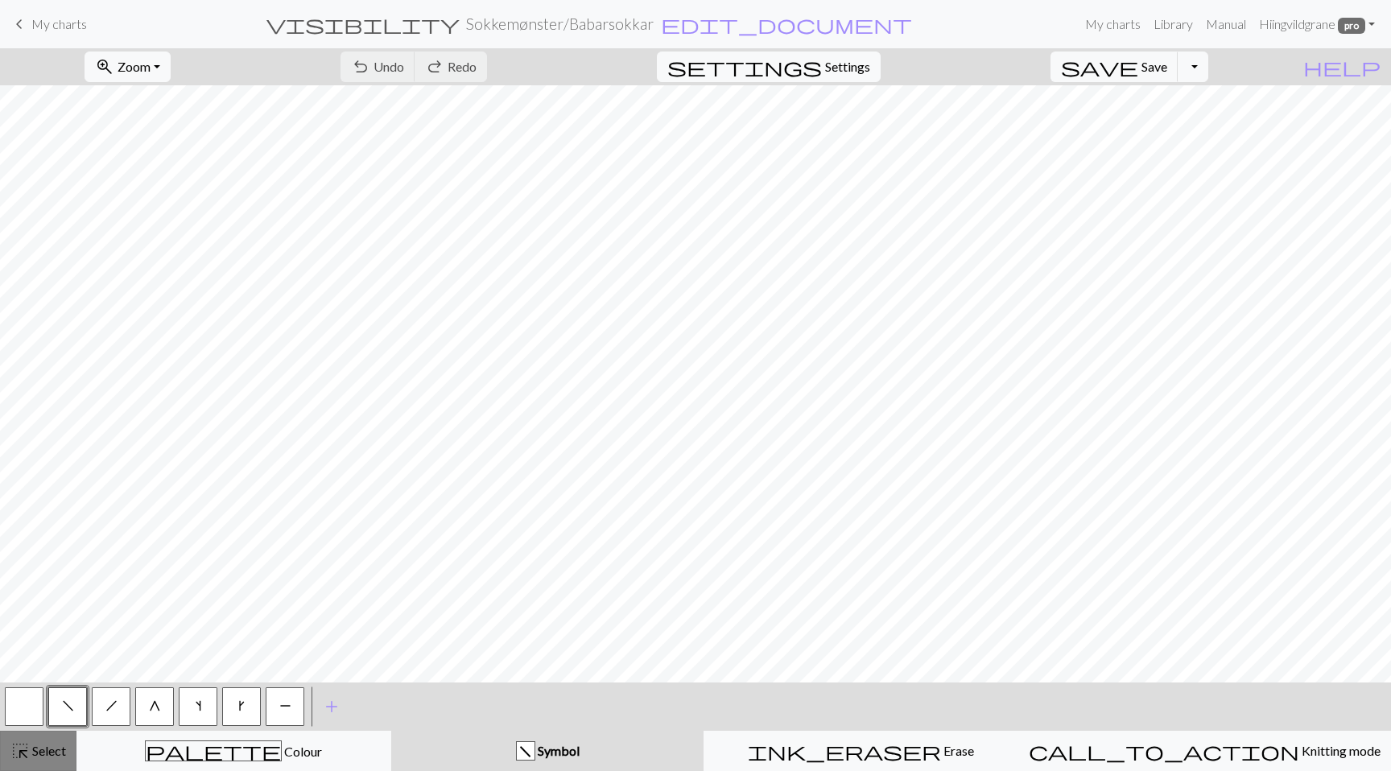
click at [52, 761] on button "highlight_alt Select Select" at bounding box center [38, 751] width 76 height 40
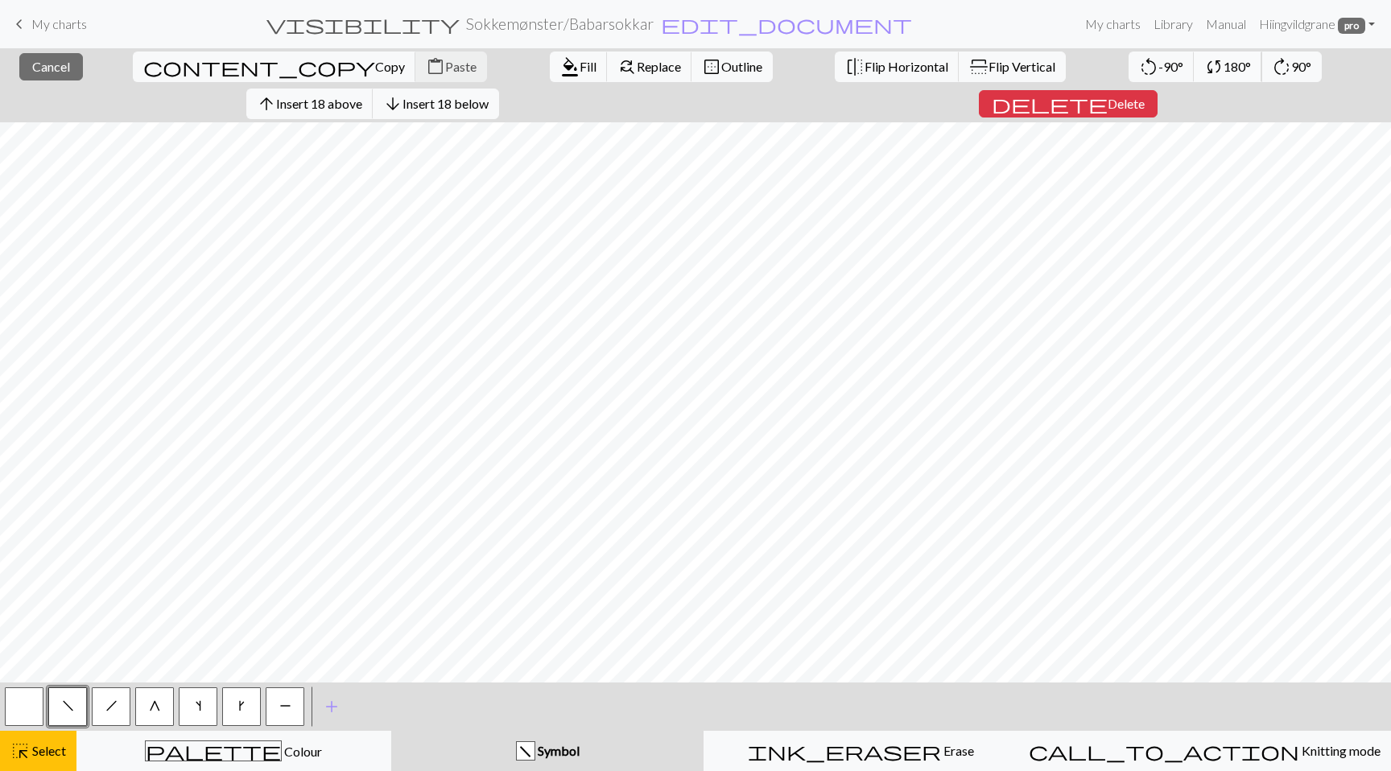
click at [1223, 73] on span "180°" at bounding box center [1236, 66] width 27 height 15
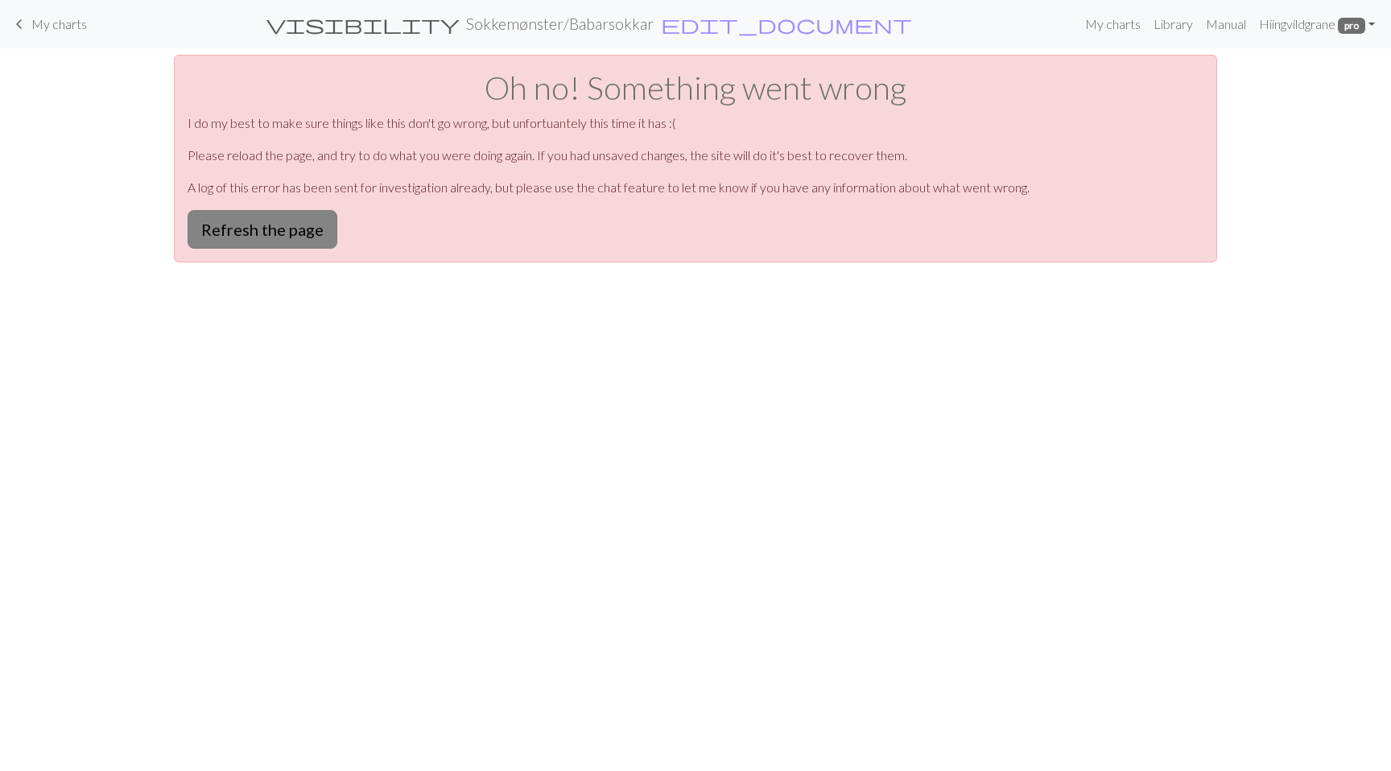
click at [303, 233] on button "Refresh the page" at bounding box center [262, 229] width 150 height 39
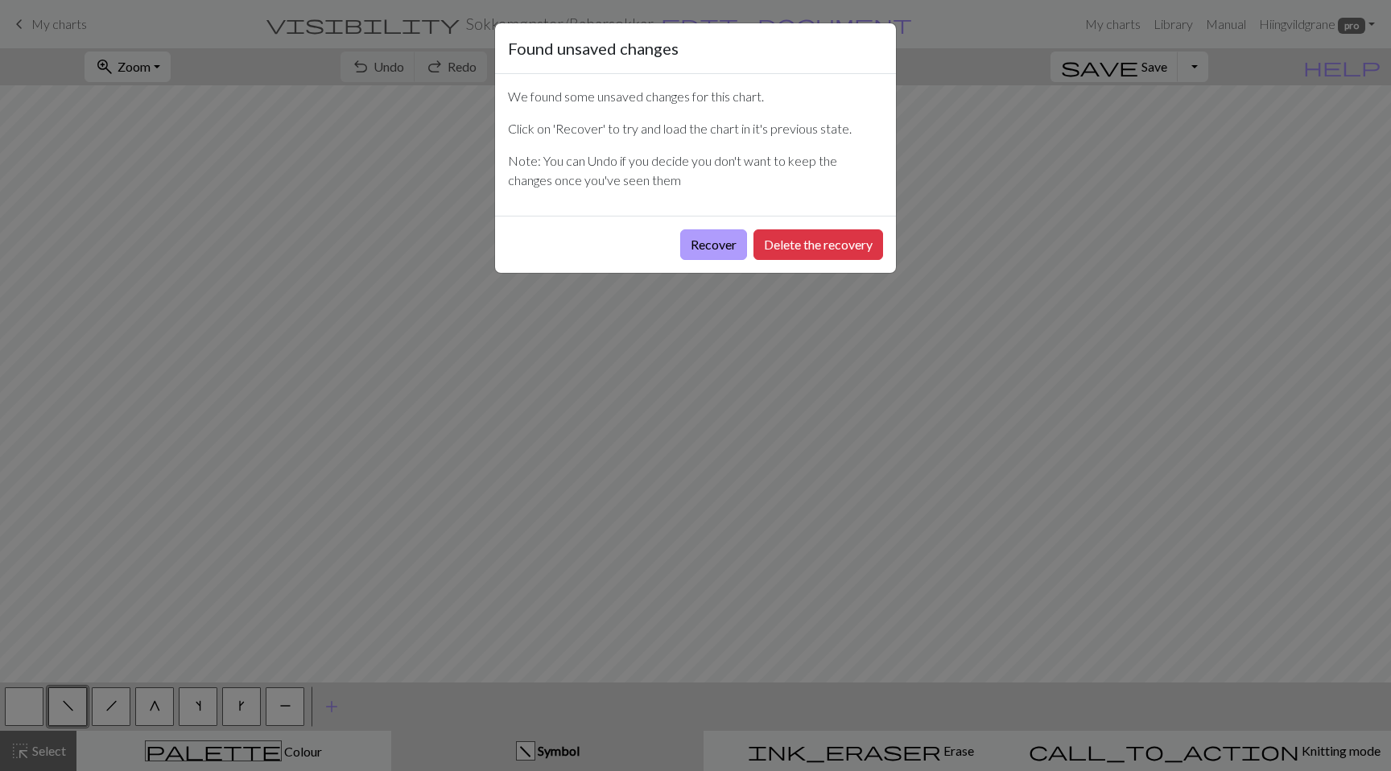
click at [703, 256] on button "Recover" at bounding box center [713, 244] width 67 height 31
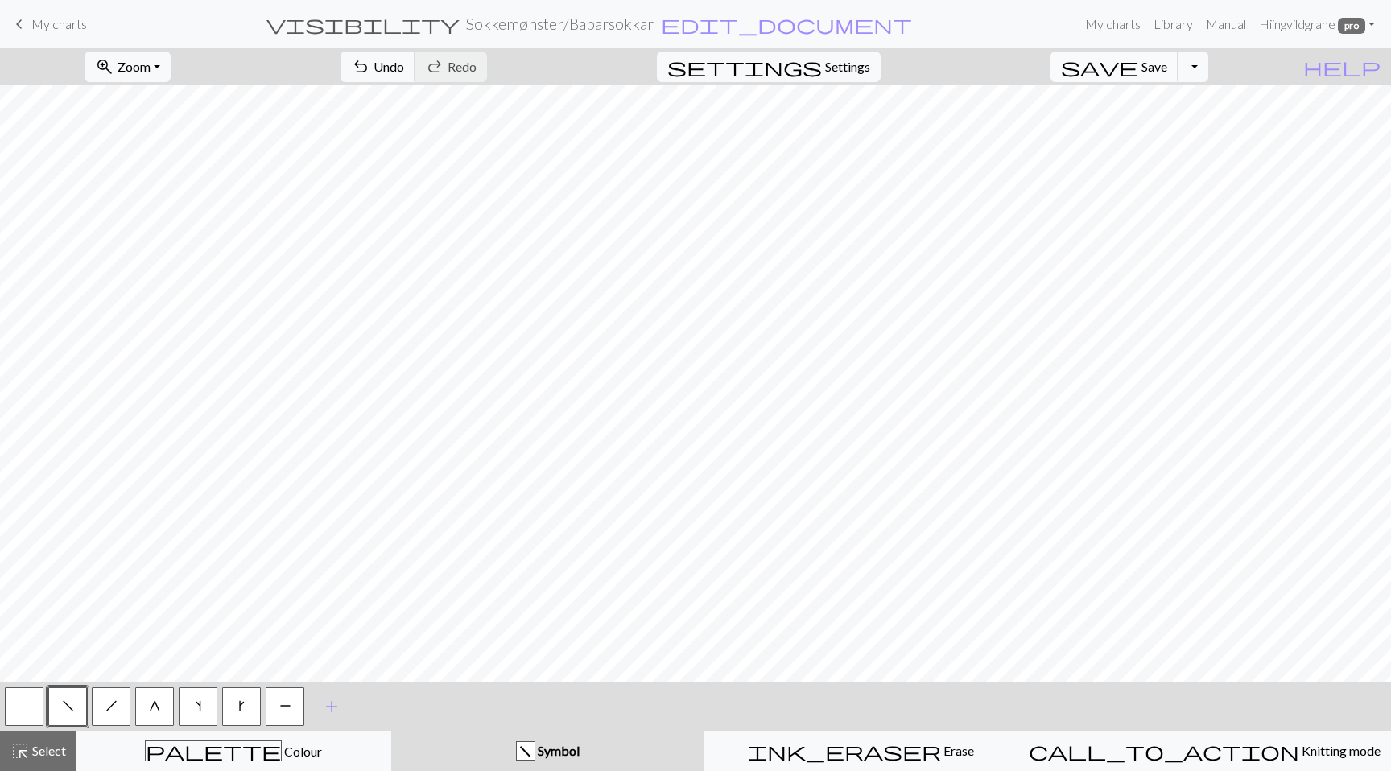
click at [1167, 68] on span "Save" at bounding box center [1154, 66] width 26 height 15
click at [1208, 71] on button "Toggle Dropdown" at bounding box center [1192, 67] width 31 height 31
click at [1184, 131] on button "save_alt Download" at bounding box center [1074, 128] width 266 height 26
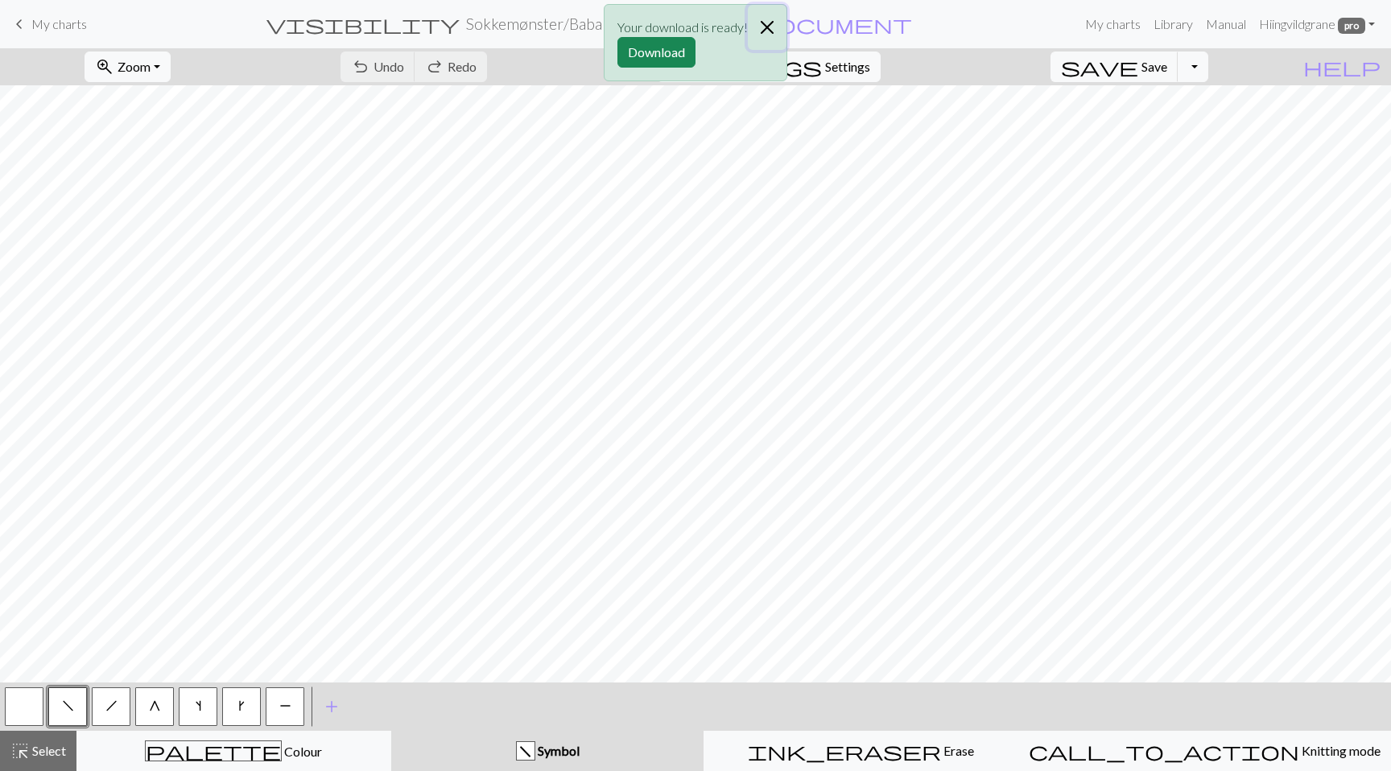
click at [769, 29] on button "Close" at bounding box center [767, 27] width 39 height 45
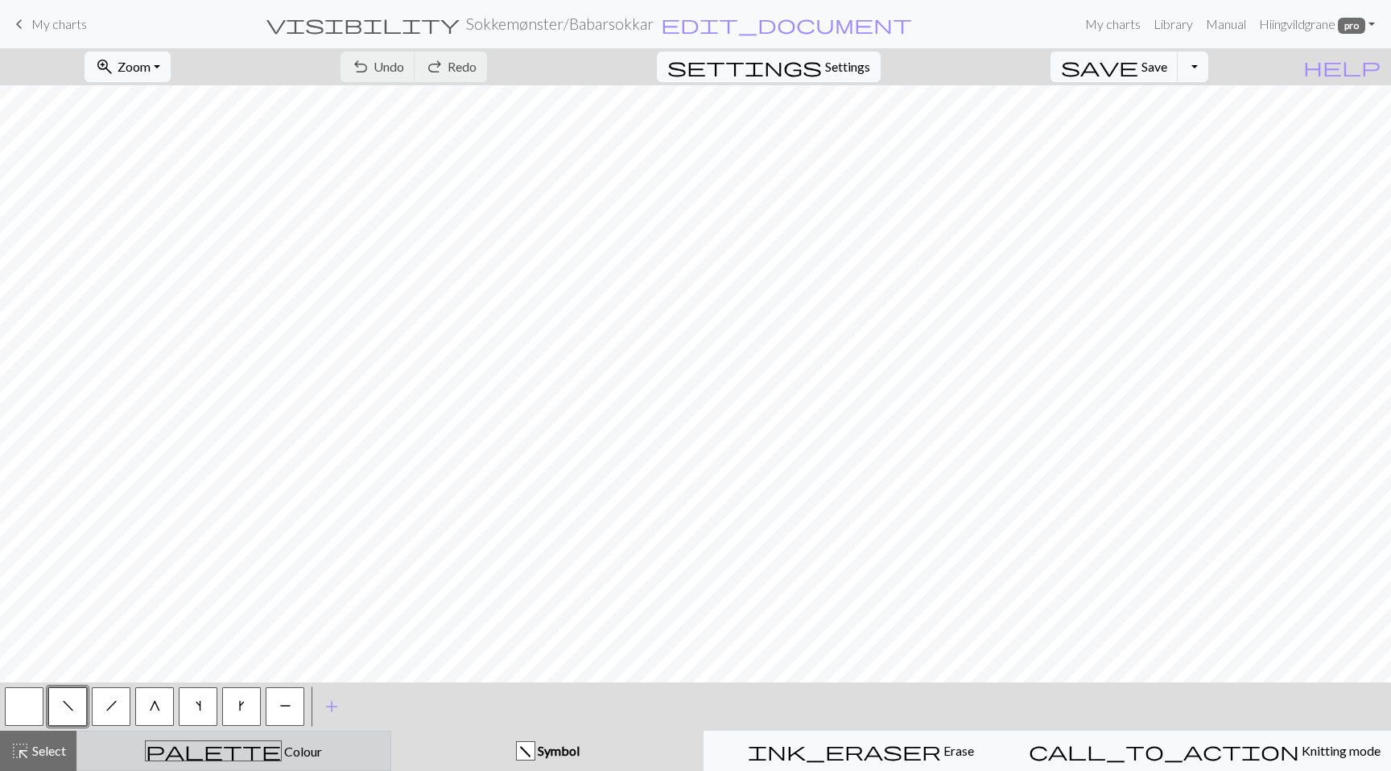
click at [281, 755] on div "palette Colour Colour" at bounding box center [234, 750] width 294 height 21
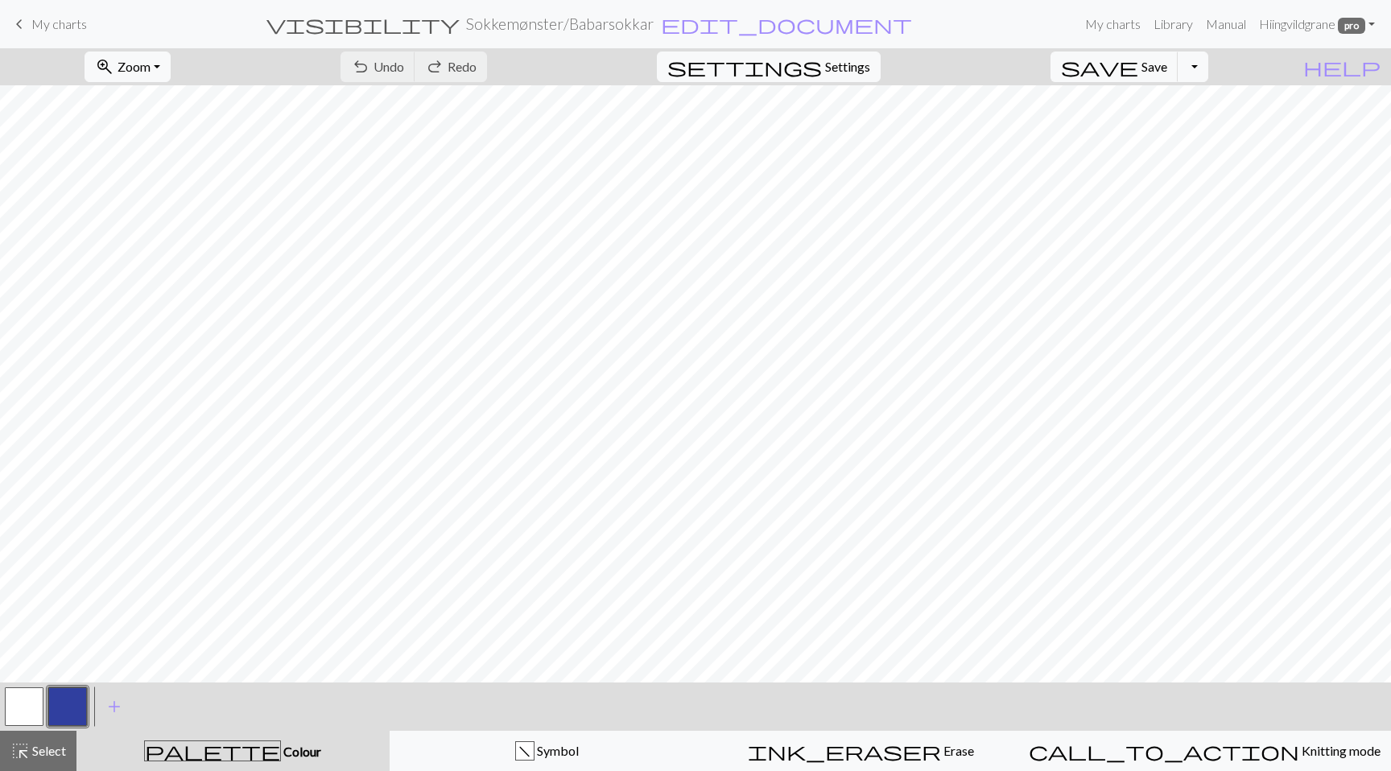
click at [28, 696] on button "button" at bounding box center [24, 706] width 39 height 39
click at [30, 705] on button "button" at bounding box center [24, 706] width 39 height 39
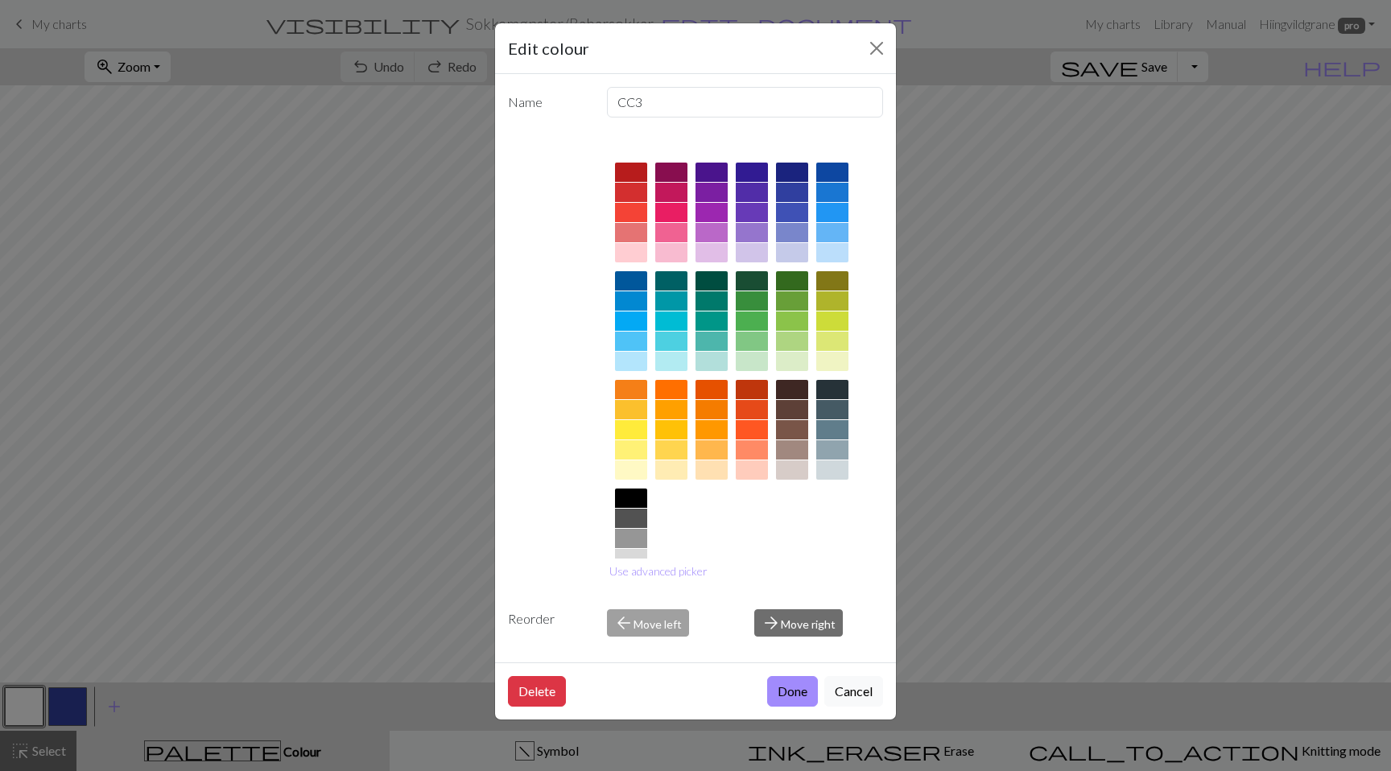
click at [785, 177] on div at bounding box center [792, 172] width 32 height 19
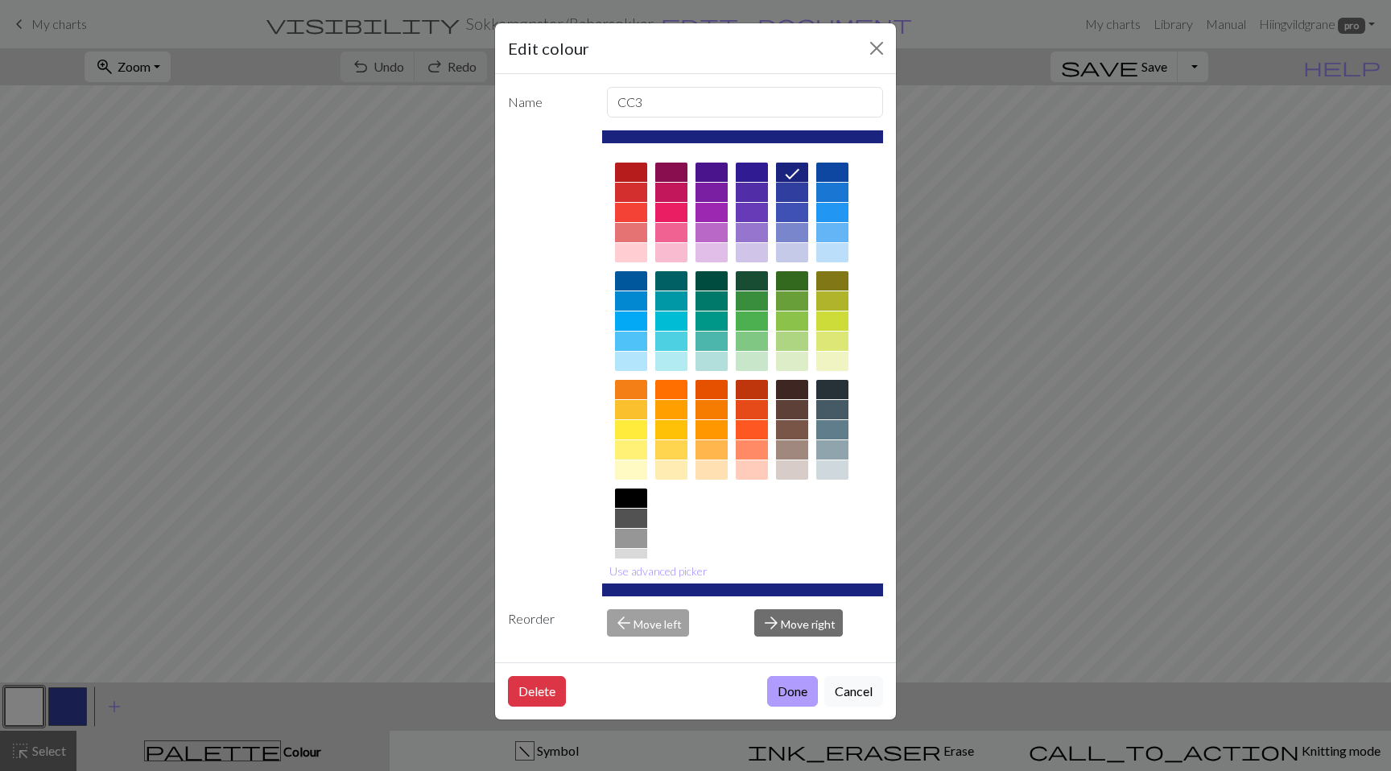
click at [798, 696] on button "Done" at bounding box center [792, 691] width 51 height 31
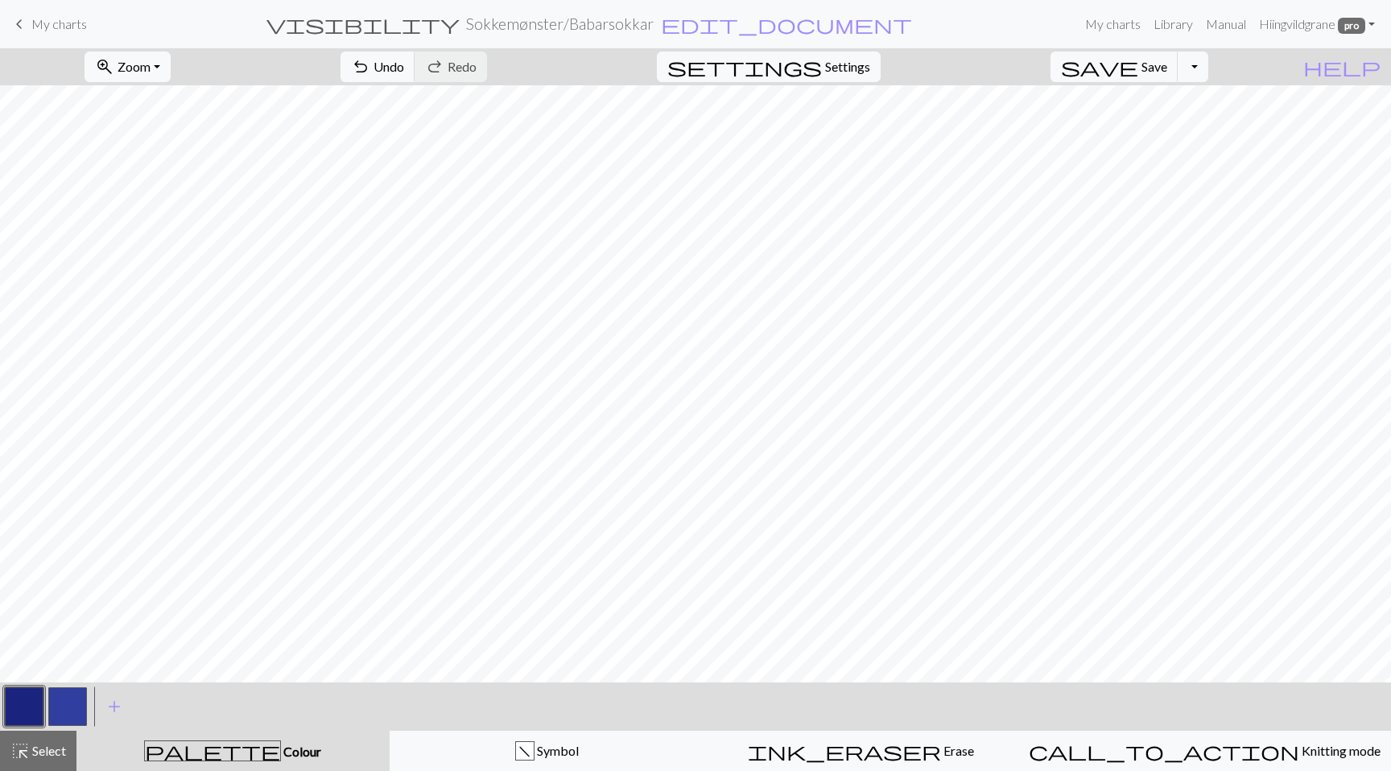
click at [80, 711] on button "button" at bounding box center [67, 706] width 39 height 39
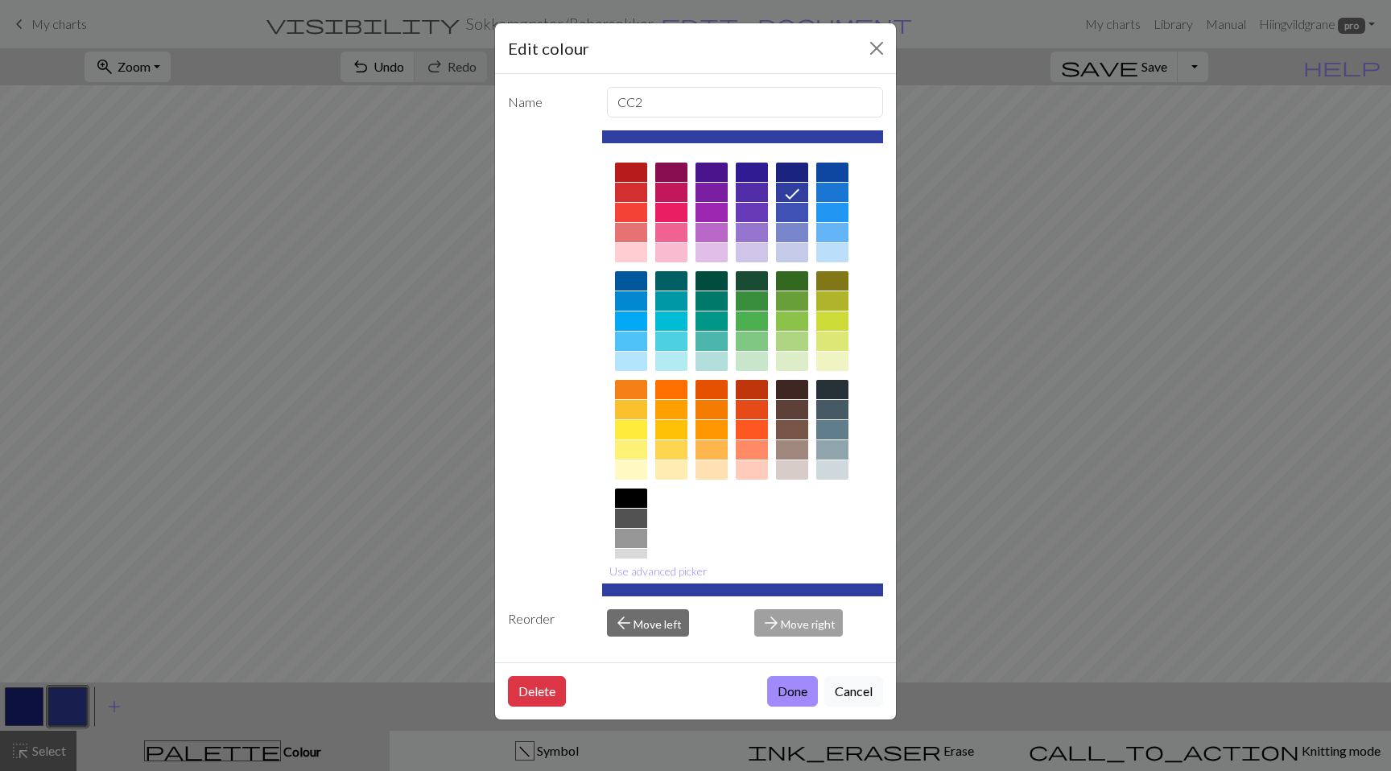
scroll to position [48, 0]
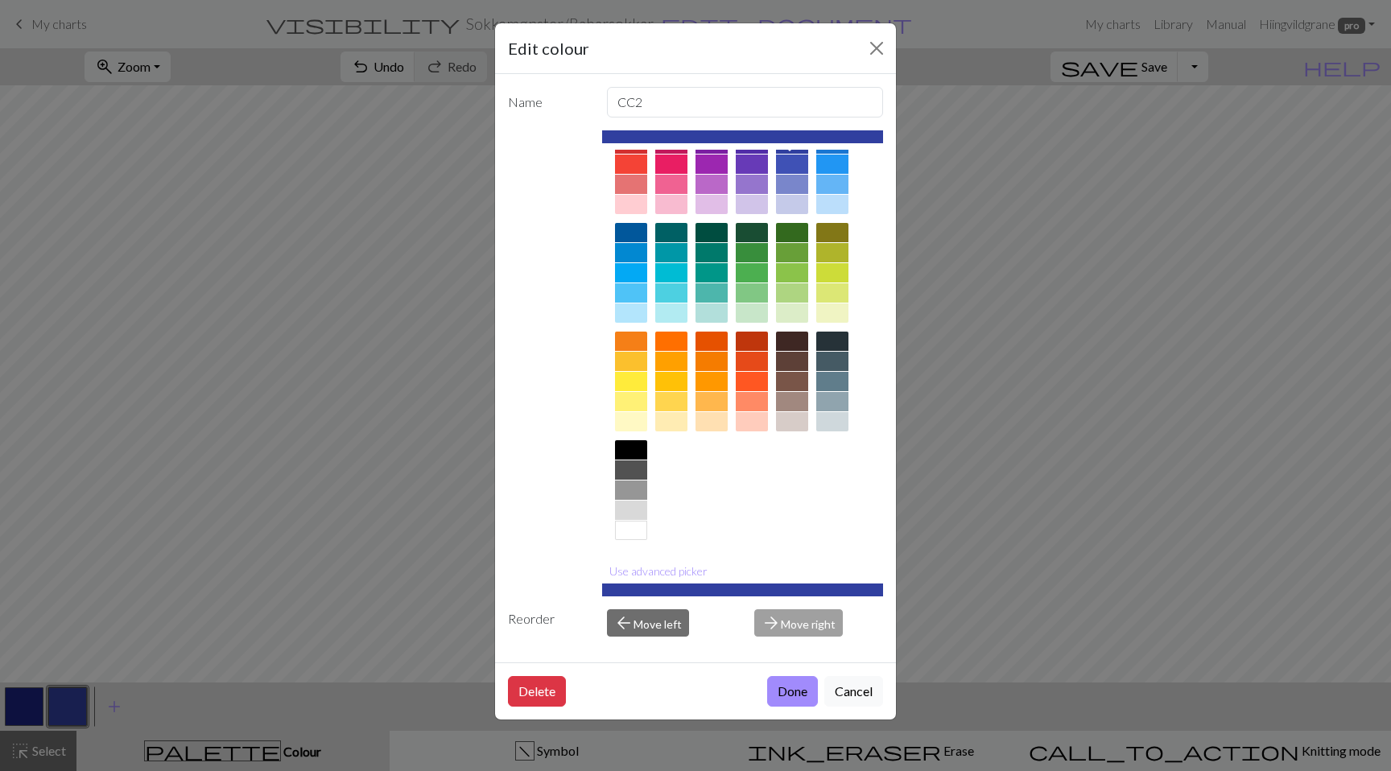
click at [624, 530] on div at bounding box center [631, 530] width 32 height 19
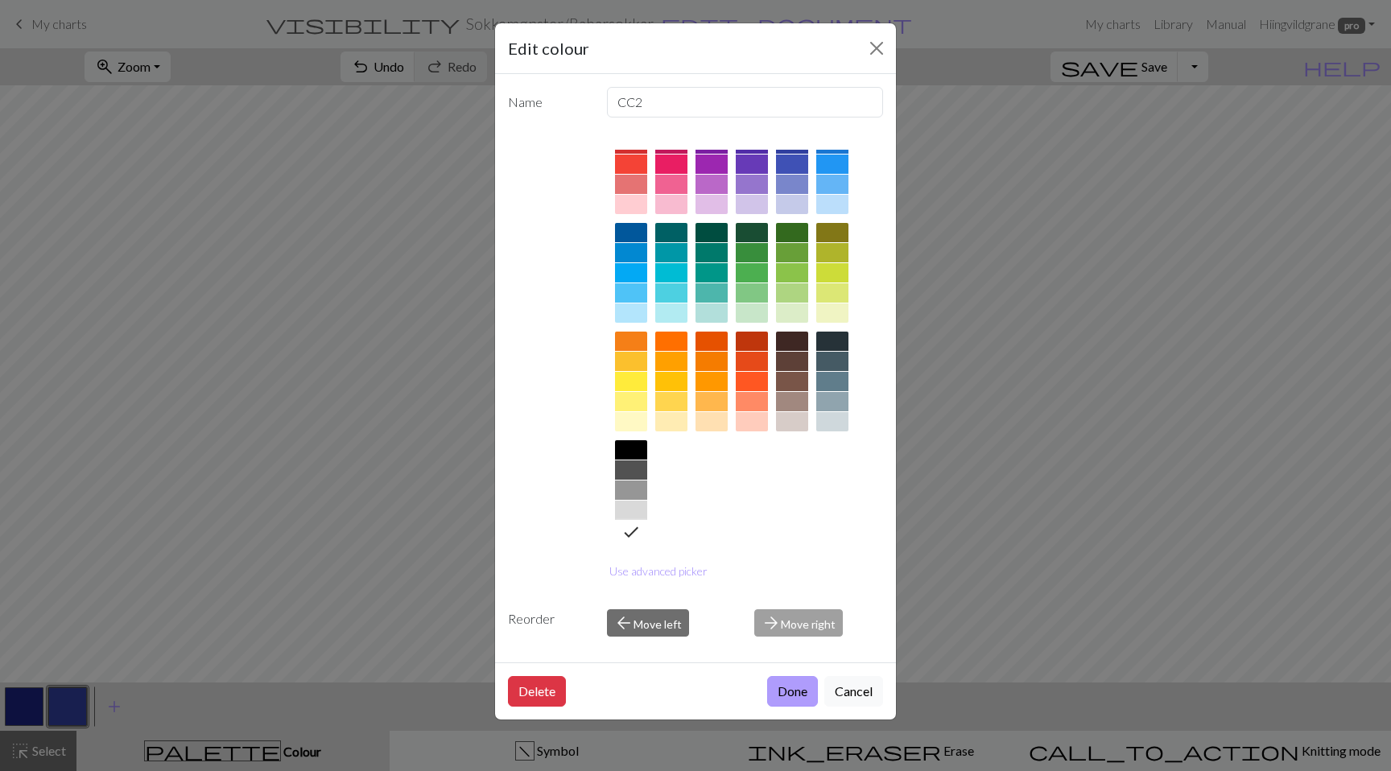
click at [806, 692] on button "Done" at bounding box center [792, 691] width 51 height 31
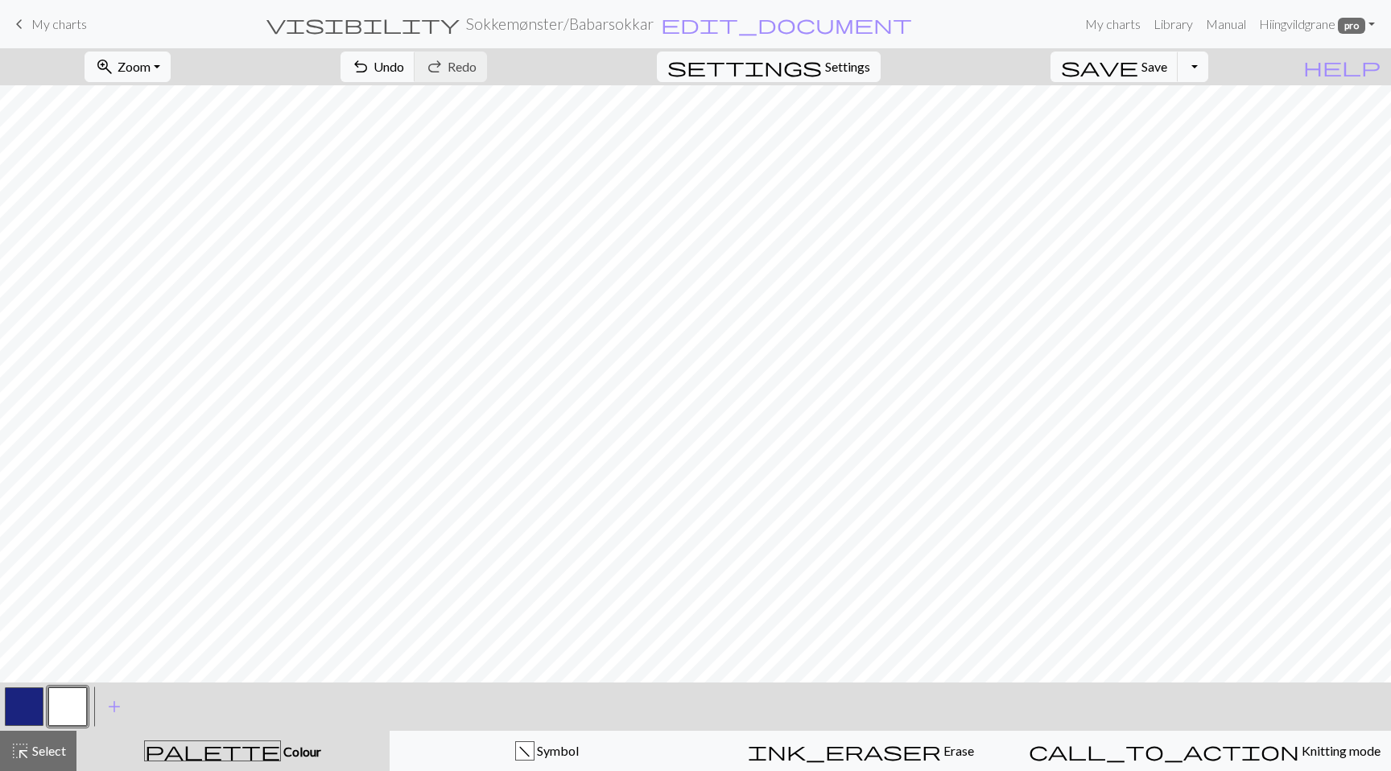
click at [33, 706] on button "button" at bounding box center [24, 706] width 39 height 39
click at [29, 704] on button "button" at bounding box center [24, 706] width 39 height 39
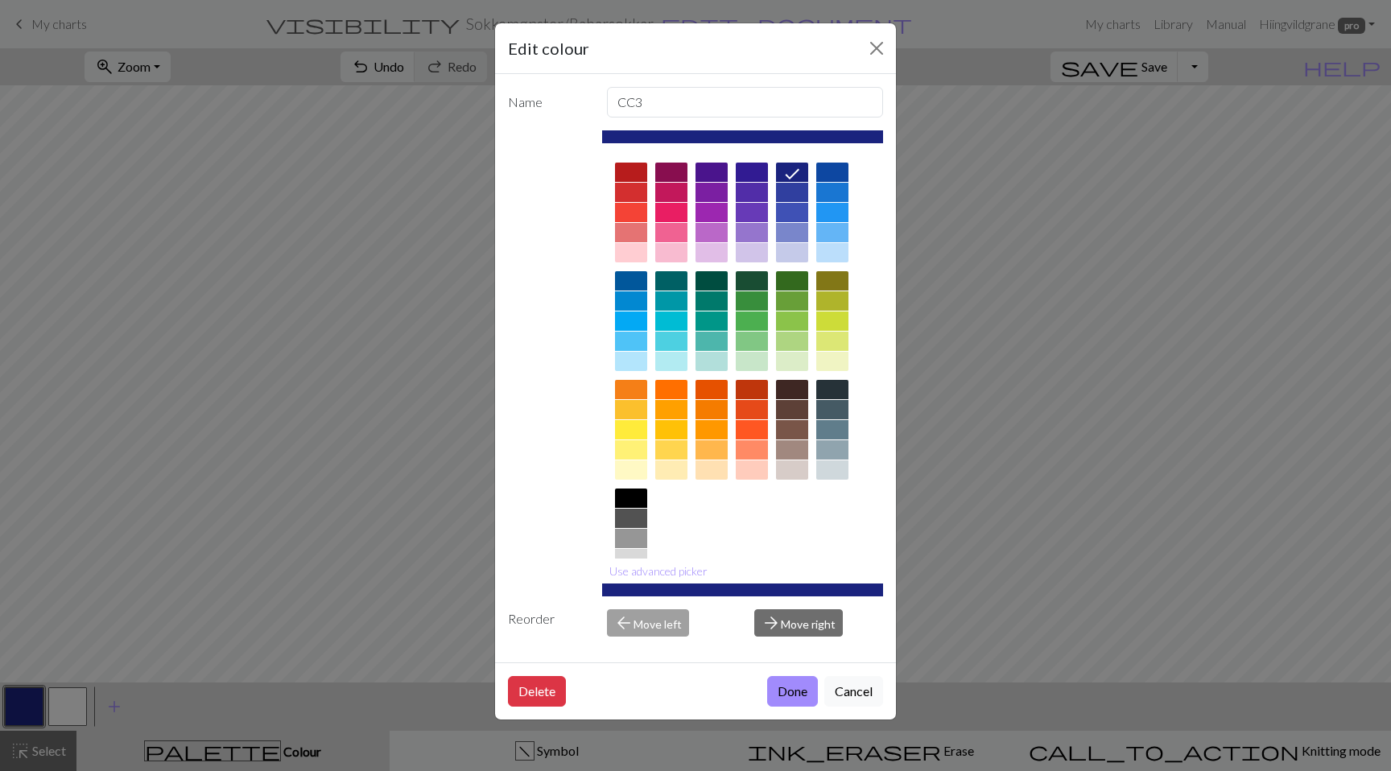
click at [797, 196] on div at bounding box center [792, 192] width 32 height 19
click at [790, 696] on button "Done" at bounding box center [792, 691] width 51 height 31
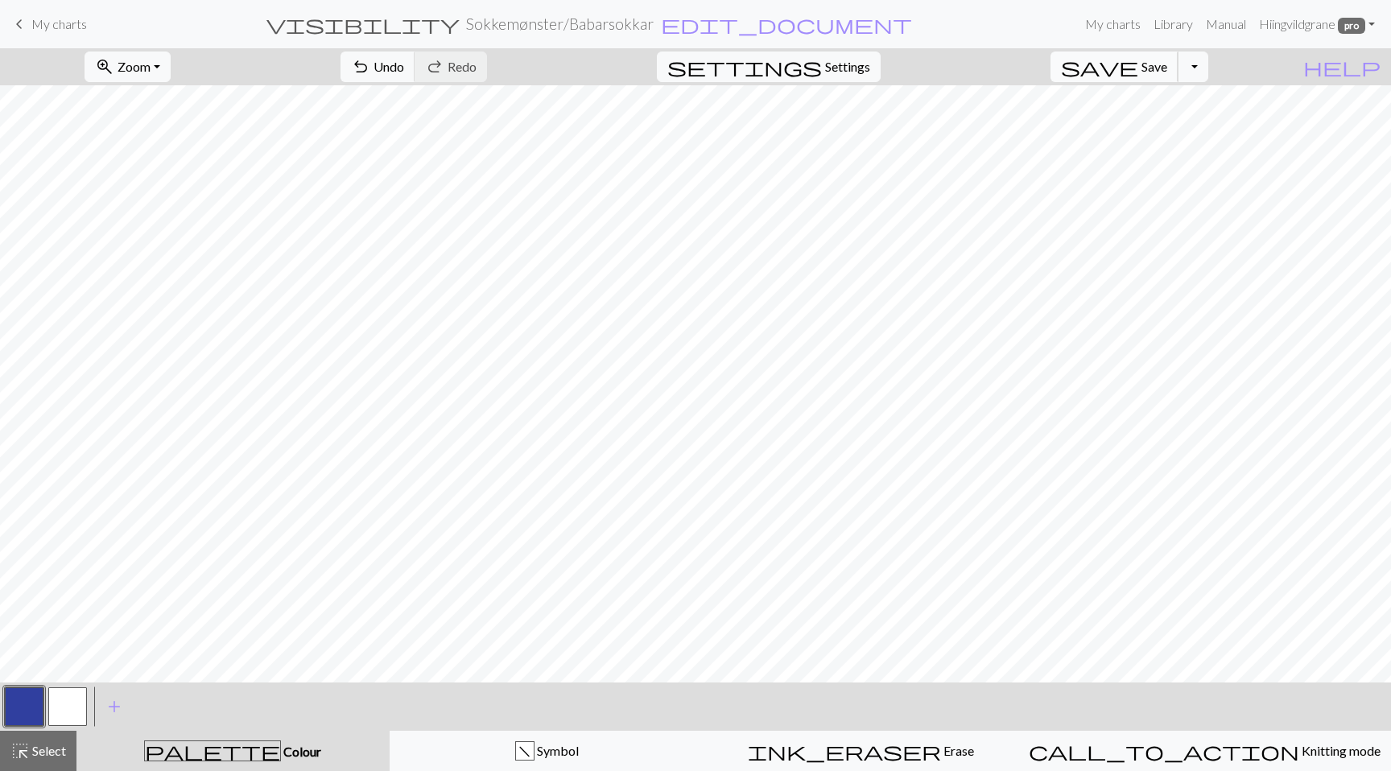
click at [1169, 77] on button "save Save Save" at bounding box center [1114, 67] width 128 height 31
click at [1208, 69] on button "Toggle Dropdown" at bounding box center [1192, 67] width 31 height 31
click at [1191, 134] on button "save_alt Download" at bounding box center [1074, 128] width 266 height 26
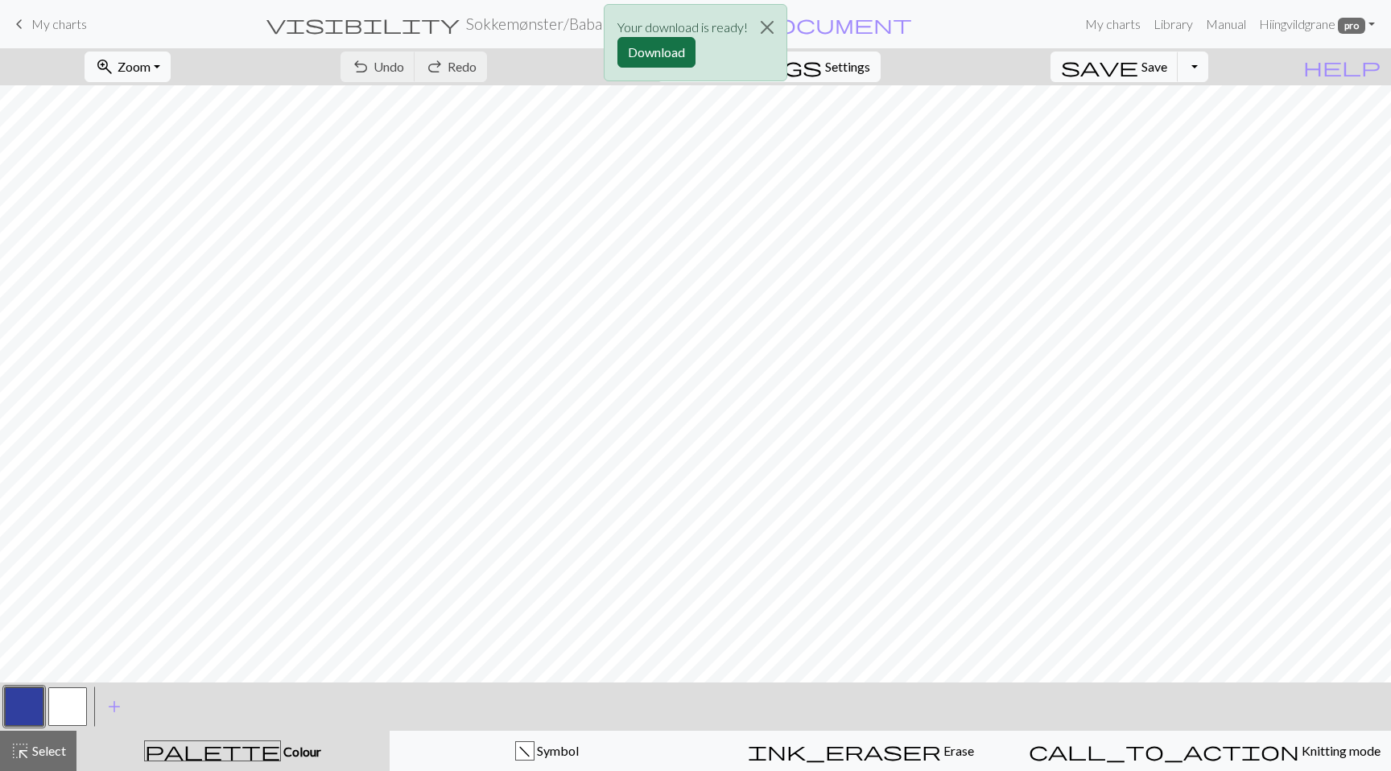
click at [677, 59] on button "Download" at bounding box center [656, 52] width 78 height 31
